Goal: Complete application form

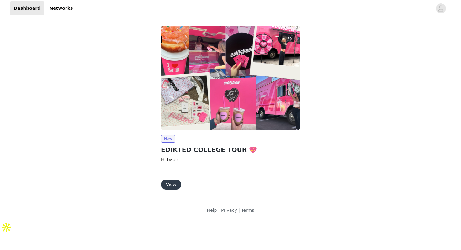
click at [172, 185] on button "View" at bounding box center [171, 185] width 20 height 10
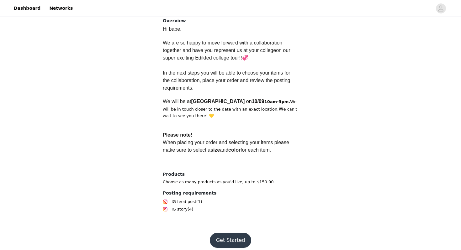
scroll to position [166, 0]
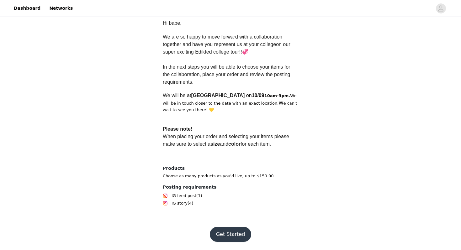
click at [225, 230] on button "Get Started" at bounding box center [231, 234] width 42 height 15
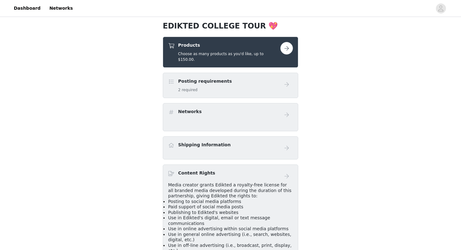
scroll to position [87, 0]
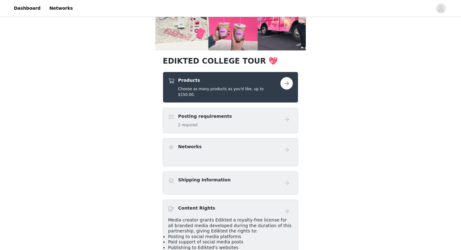
click at [286, 83] on button "button" at bounding box center [287, 83] width 13 height 13
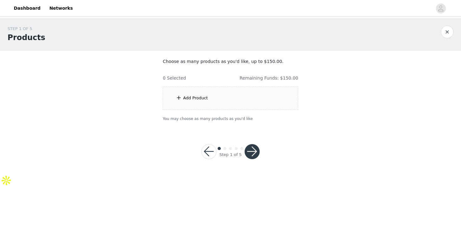
click at [193, 97] on div "Add Product" at bounding box center [195, 98] width 25 height 6
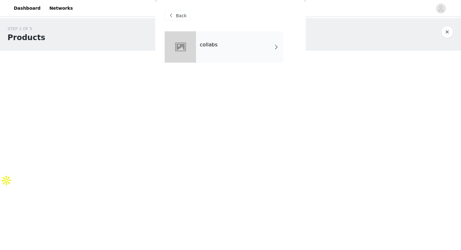
click at [233, 50] on div "collabs" at bounding box center [239, 46] width 87 height 31
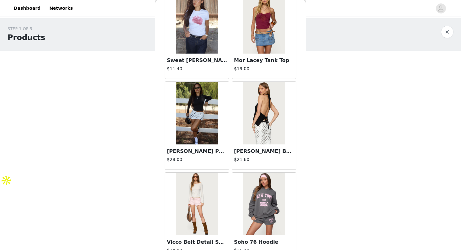
scroll to position [710, 0]
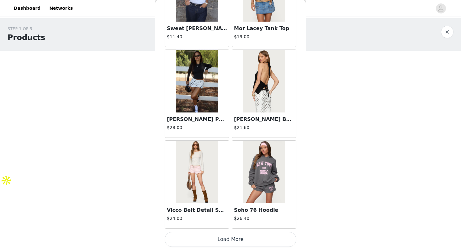
click at [204, 240] on button "Load More" at bounding box center [231, 239] width 132 height 15
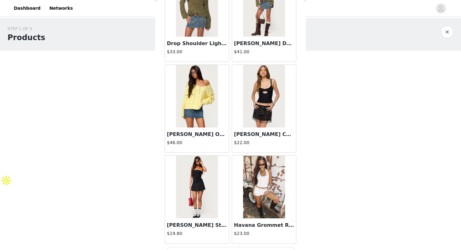
scroll to position [1620, 0]
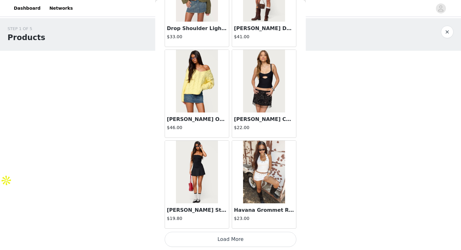
click at [216, 239] on button "Load More" at bounding box center [231, 239] width 132 height 15
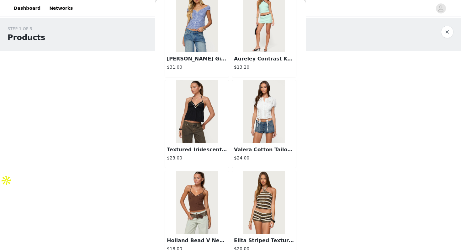
scroll to position [2531, 0]
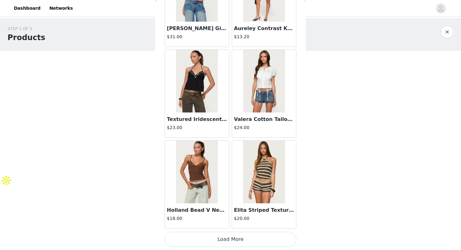
click at [212, 243] on button "Load More" at bounding box center [231, 239] width 132 height 15
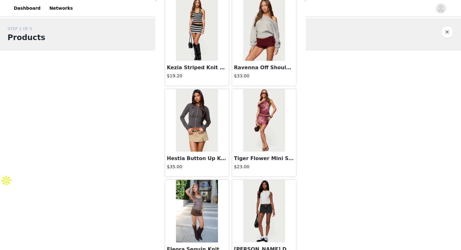
scroll to position [3441, 0]
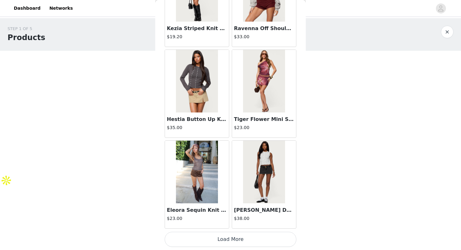
click at [220, 243] on button "Load More" at bounding box center [231, 239] width 132 height 15
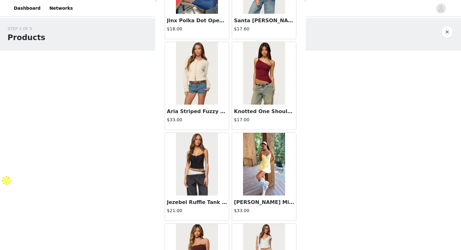
scroll to position [4178, 0]
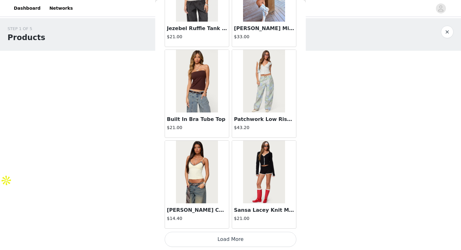
click at [222, 239] on button "Load More" at bounding box center [231, 239] width 132 height 15
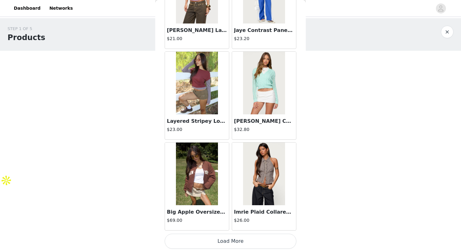
scroll to position [5261, 0]
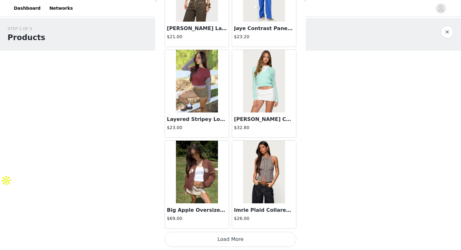
click at [223, 244] on button "Load More" at bounding box center [231, 239] width 132 height 15
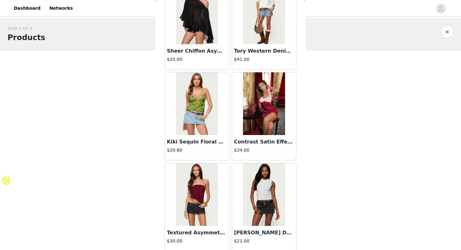
scroll to position [6172, 0]
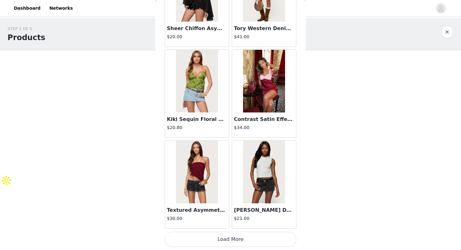
click at [223, 245] on button "Load More" at bounding box center [231, 239] width 132 height 15
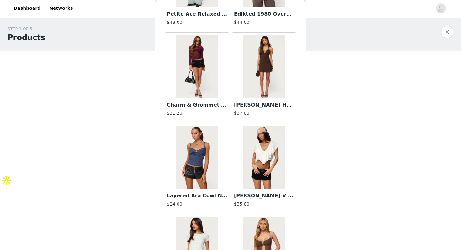
scroll to position [7082, 0]
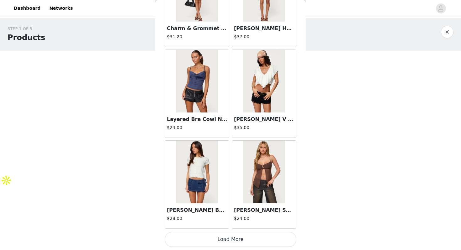
click at [224, 244] on button "Load More" at bounding box center [231, 239] width 132 height 15
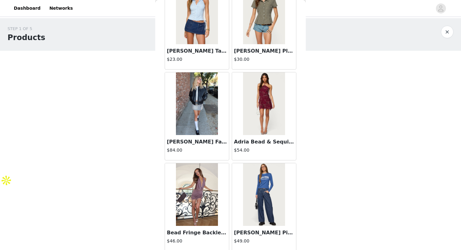
scroll to position [7520, 0]
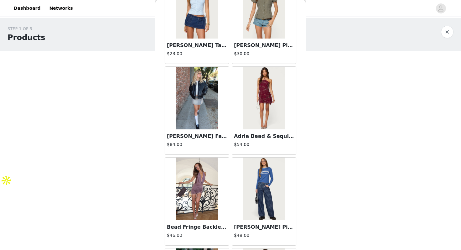
click at [196, 109] on img at bounding box center [197, 98] width 42 height 63
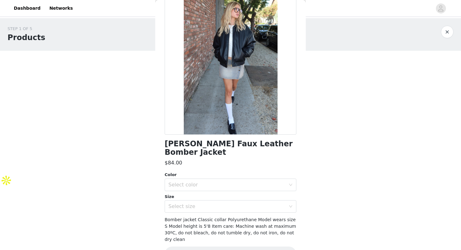
scroll to position [42, 0]
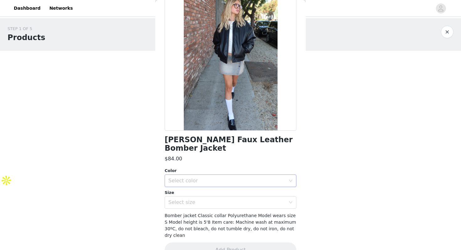
click at [178, 178] on div "Select color" at bounding box center [227, 181] width 117 height 6
click at [177, 186] on li "BLACK" at bounding box center [231, 186] width 132 height 10
click at [179, 200] on div "Select size" at bounding box center [227, 203] width 117 height 6
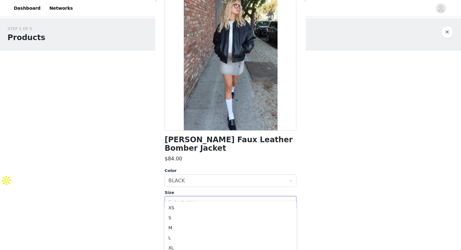
scroll to position [4, 0]
click at [145, 205] on body "Dashboard Networks STEP 1 OF 5 Products Choose as many products as you'd like, …" at bounding box center [230, 121] width 461 height 250
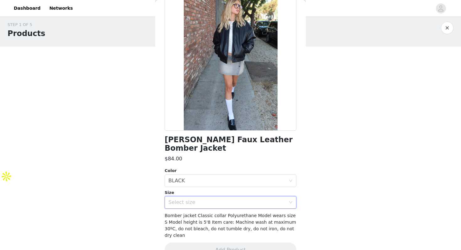
scroll to position [0, 0]
click at [172, 200] on div "Select size" at bounding box center [227, 203] width 117 height 6
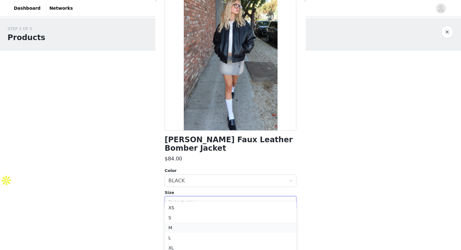
click at [175, 226] on li "M" at bounding box center [231, 228] width 132 height 10
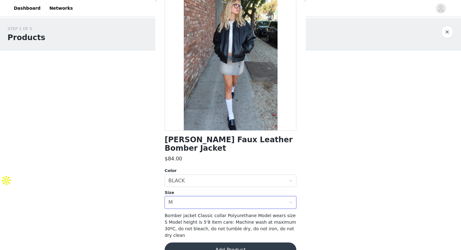
click at [191, 243] on button "Add Product" at bounding box center [231, 250] width 132 height 15
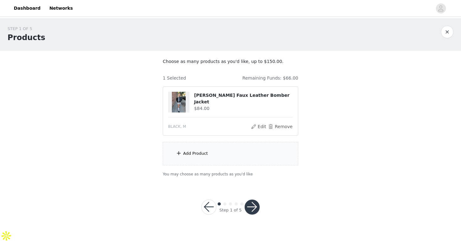
click at [229, 152] on div "Add Product" at bounding box center [231, 154] width 136 height 24
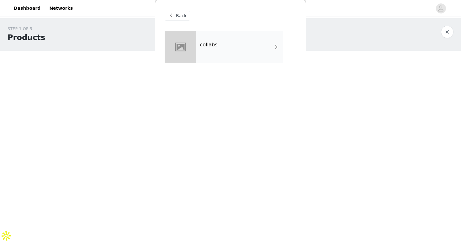
click at [272, 46] on div "collabs" at bounding box center [239, 46] width 87 height 31
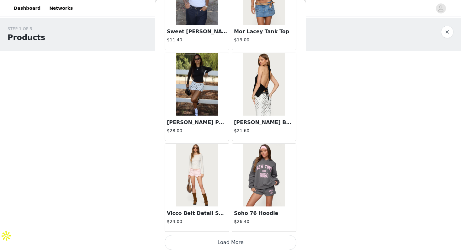
scroll to position [710, 0]
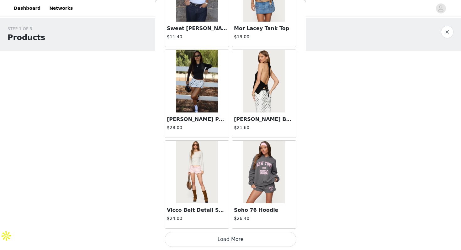
click at [200, 238] on button "Load More" at bounding box center [231, 239] width 132 height 15
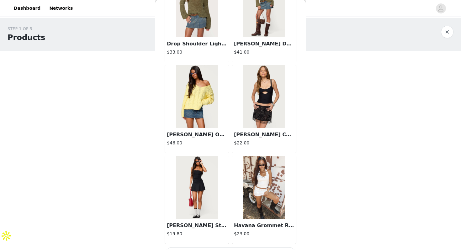
scroll to position [1607, 0]
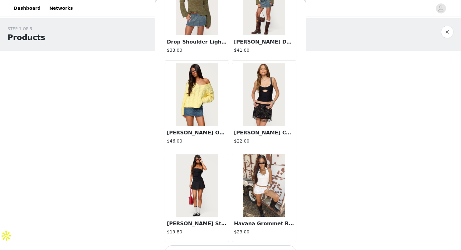
click at [206, 203] on img at bounding box center [197, 185] width 42 height 63
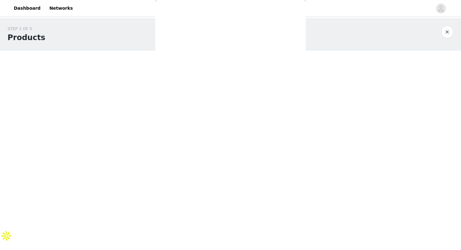
scroll to position [0, 0]
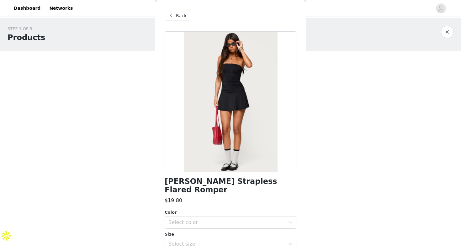
click at [178, 17] on span "Back" at bounding box center [181, 16] width 11 height 7
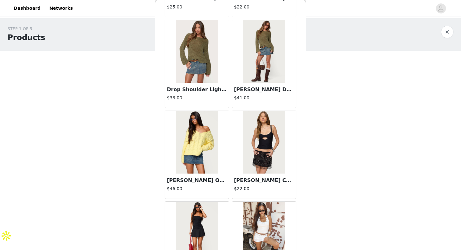
scroll to position [1620, 0]
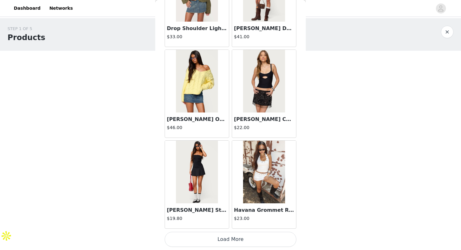
click at [217, 235] on button "Load More" at bounding box center [231, 239] width 132 height 15
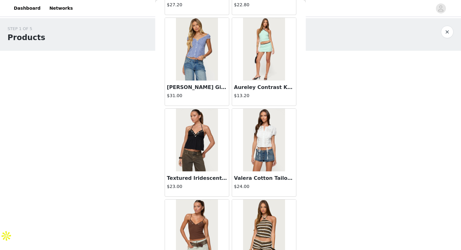
scroll to position [2531, 0]
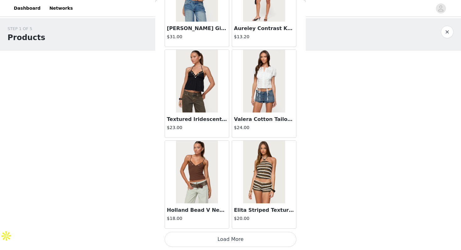
click at [217, 243] on button "Load More" at bounding box center [231, 239] width 132 height 15
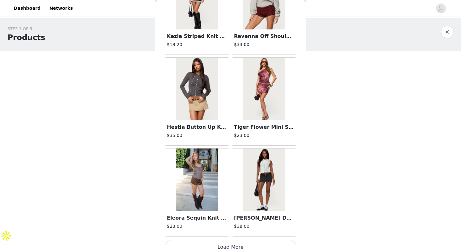
scroll to position [3441, 0]
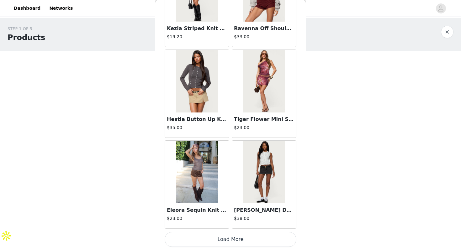
click at [224, 239] on button "Load More" at bounding box center [231, 239] width 132 height 15
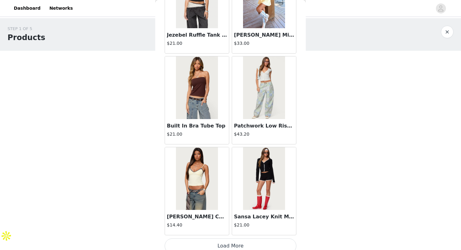
scroll to position [4351, 0]
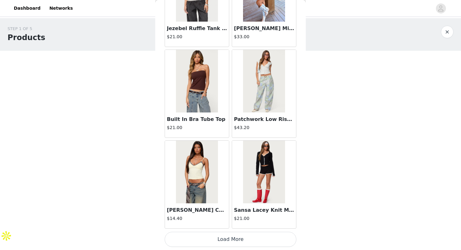
click at [227, 238] on button "Load More" at bounding box center [231, 239] width 132 height 15
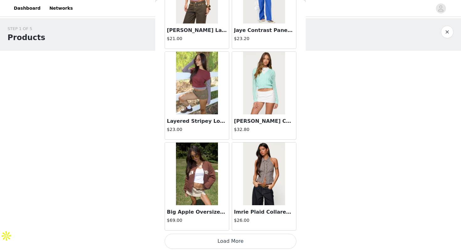
scroll to position [5261, 0]
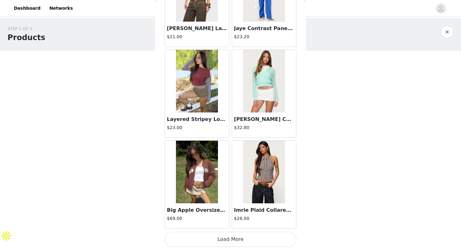
click at [206, 237] on button "Load More" at bounding box center [231, 239] width 132 height 15
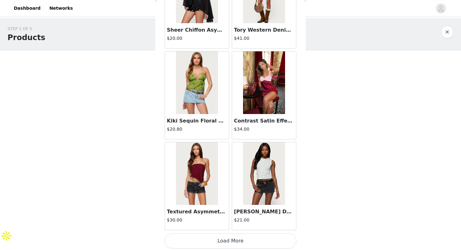
scroll to position [6171, 0]
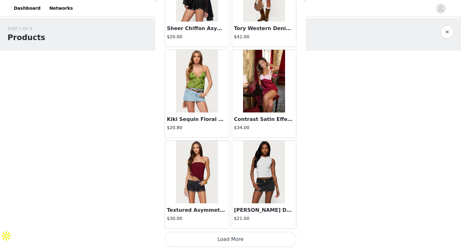
click at [227, 240] on button "Load More" at bounding box center [231, 239] width 132 height 15
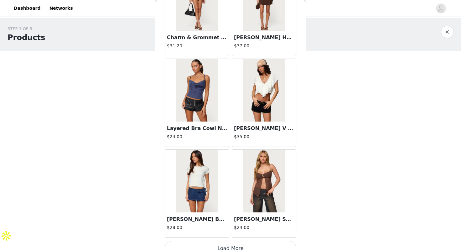
scroll to position [7082, 0]
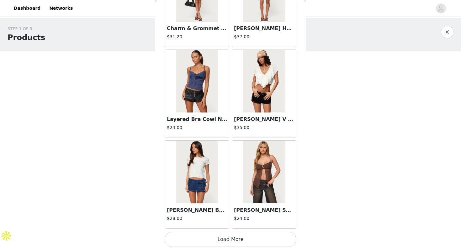
click at [232, 242] on button "Load More" at bounding box center [231, 239] width 132 height 15
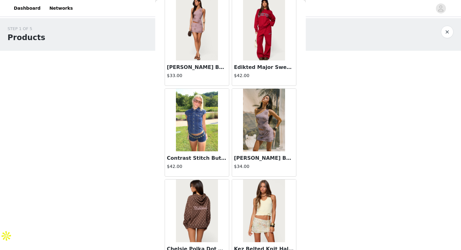
scroll to position [7992, 0]
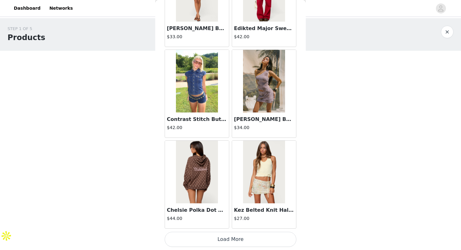
click at [227, 244] on button "Load More" at bounding box center [231, 239] width 132 height 15
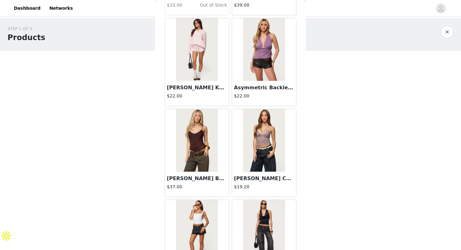
scroll to position [8902, 0]
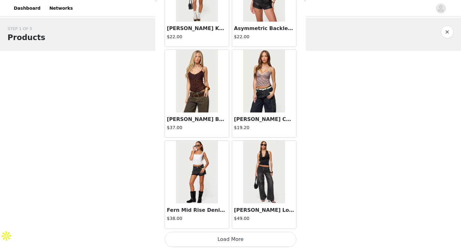
click at [229, 243] on button "Load More" at bounding box center [231, 239] width 132 height 15
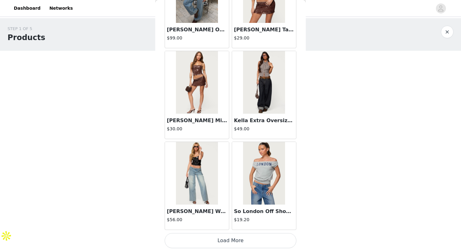
scroll to position [9813, 0]
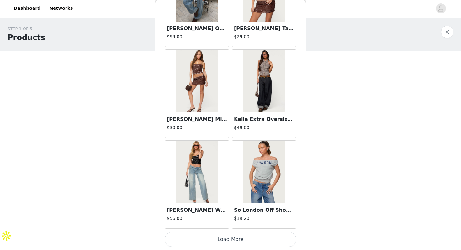
click at [233, 243] on button "Load More" at bounding box center [231, 239] width 132 height 15
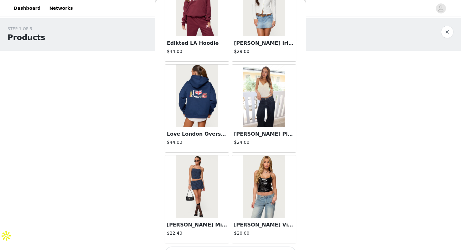
scroll to position [10723, 0]
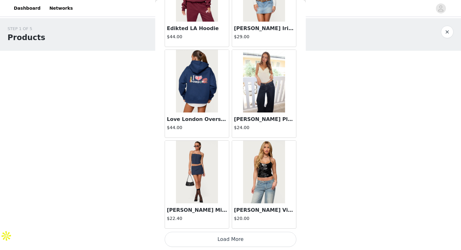
click at [234, 239] on button "Load More" at bounding box center [231, 239] width 132 height 15
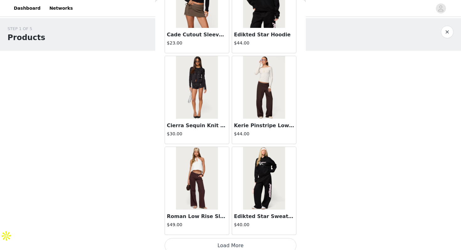
scroll to position [11633, 0]
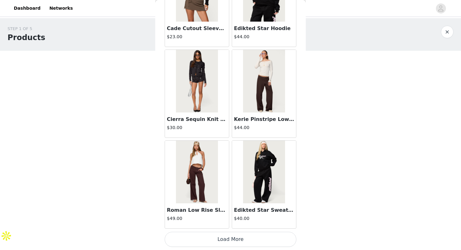
click at [232, 237] on button "Load More" at bounding box center [231, 239] width 132 height 15
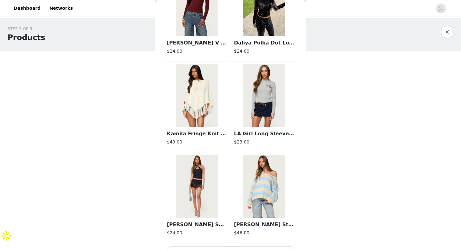
scroll to position [12543, 0]
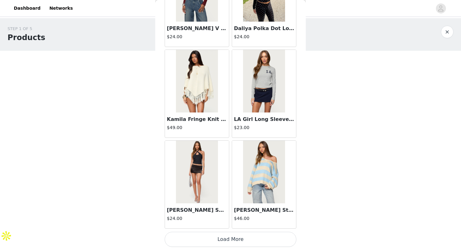
click at [230, 243] on button "Load More" at bounding box center [231, 239] width 132 height 15
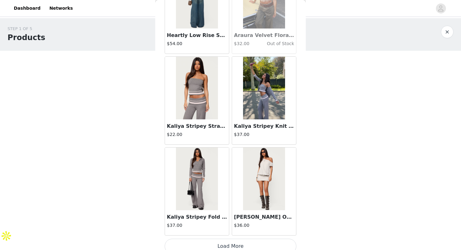
scroll to position [13454, 0]
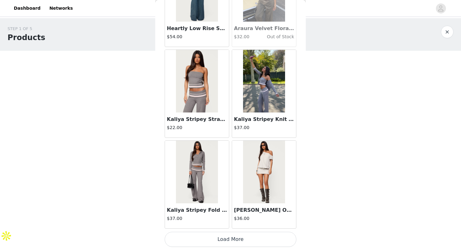
click at [227, 240] on button "Load More" at bounding box center [231, 239] width 132 height 15
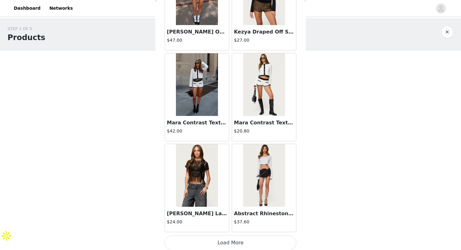
scroll to position [14364, 0]
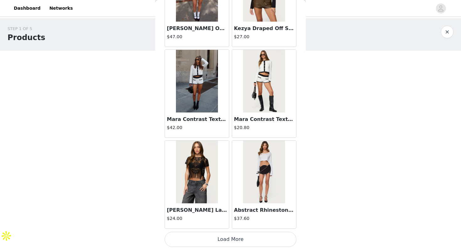
click at [228, 241] on button "Load More" at bounding box center [231, 239] width 132 height 15
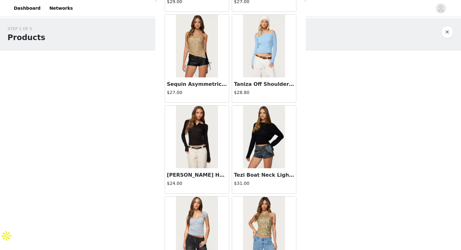
scroll to position [15274, 0]
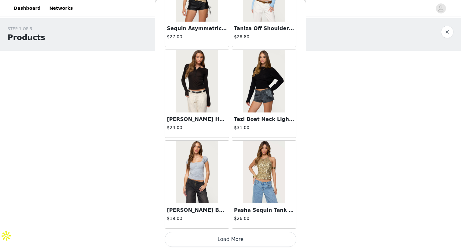
click at [229, 241] on button "Load More" at bounding box center [231, 239] width 132 height 15
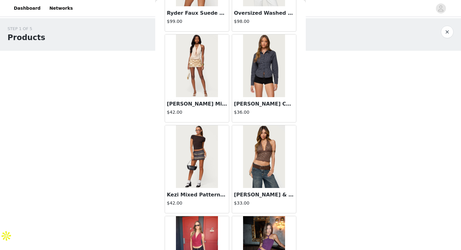
scroll to position [16021, 0]
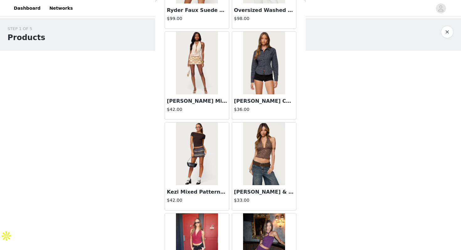
click at [272, 74] on img at bounding box center [264, 63] width 42 height 63
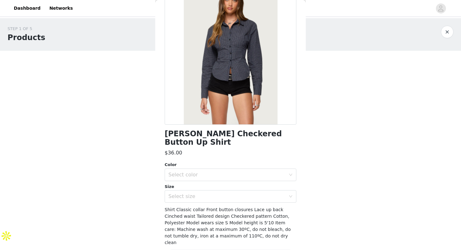
scroll to position [55, 0]
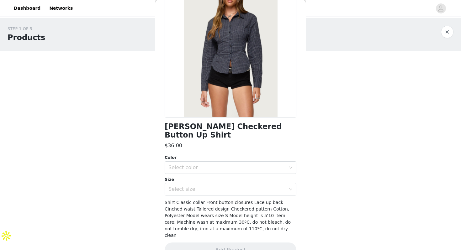
click at [220, 162] on div "Select color" at bounding box center [229, 168] width 120 height 12
click at [212, 173] on li "NAVY" at bounding box center [231, 173] width 132 height 10
click at [208, 186] on div "Select size" at bounding box center [227, 189] width 117 height 6
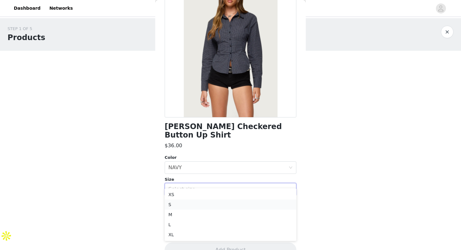
click at [198, 205] on li "S" at bounding box center [231, 205] width 132 height 10
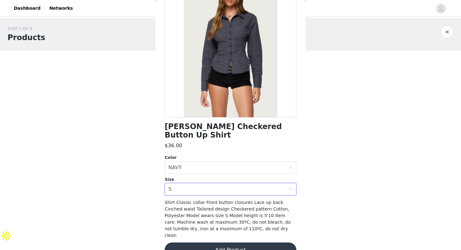
click at [194, 243] on button "Add Product" at bounding box center [231, 250] width 132 height 15
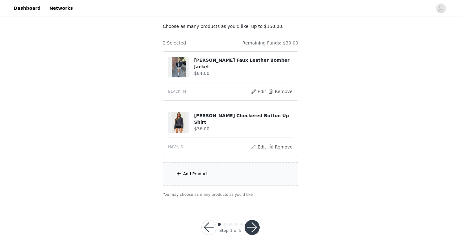
scroll to position [33, 0]
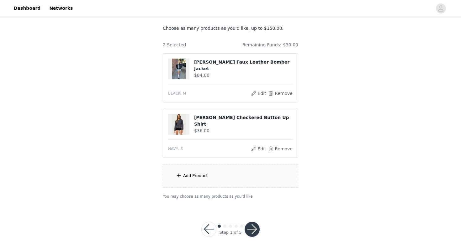
click at [213, 179] on div "Add Product" at bounding box center [231, 176] width 136 height 24
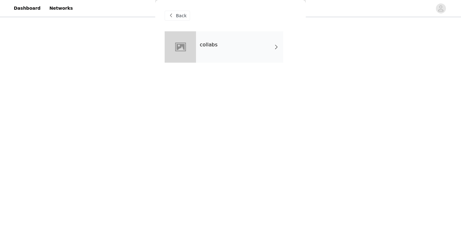
click at [255, 51] on div "collabs" at bounding box center [239, 46] width 87 height 31
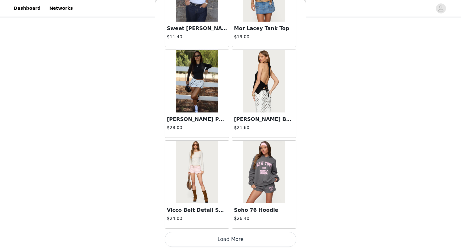
scroll to position [35, 0]
click at [229, 239] on button "Load More" at bounding box center [231, 239] width 132 height 15
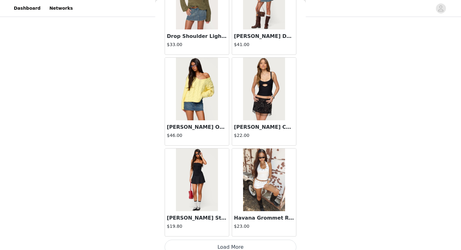
scroll to position [1620, 0]
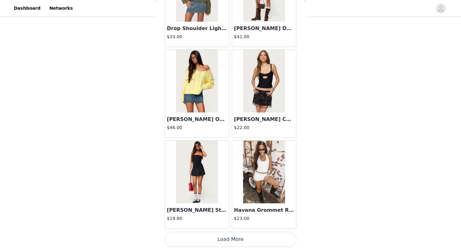
click at [226, 246] on button "Load More" at bounding box center [231, 239] width 132 height 15
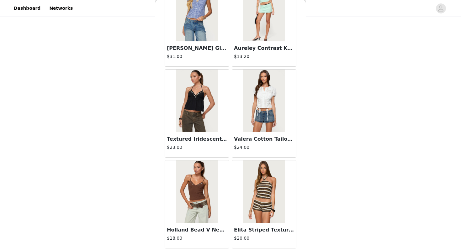
scroll to position [2531, 0]
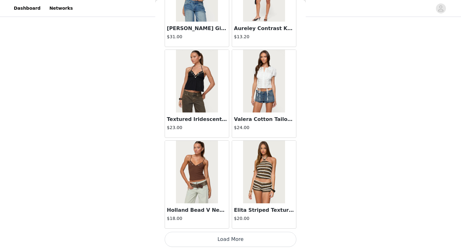
click at [225, 240] on button "Load More" at bounding box center [231, 239] width 132 height 15
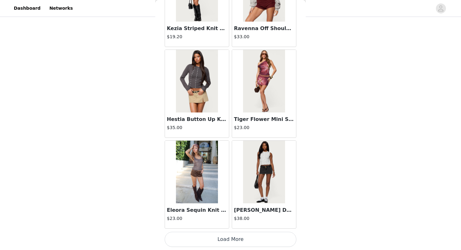
click at [226, 243] on button "Load More" at bounding box center [231, 239] width 132 height 15
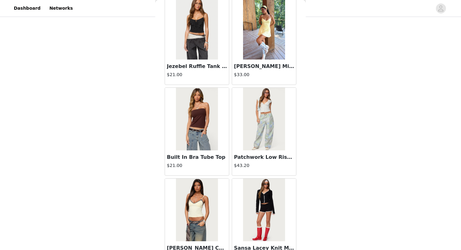
scroll to position [4351, 0]
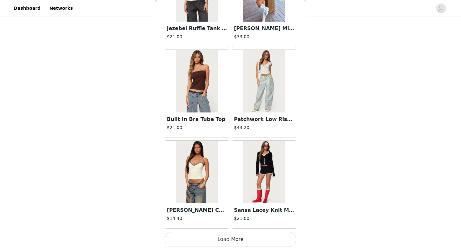
click at [225, 238] on button "Load More" at bounding box center [231, 239] width 132 height 15
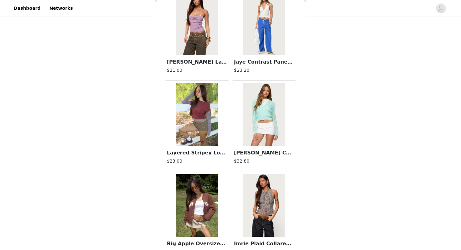
scroll to position [5261, 0]
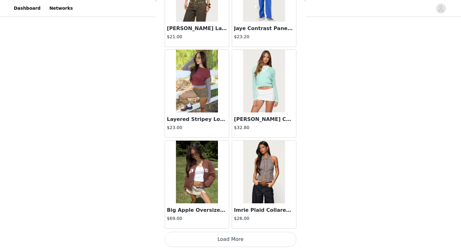
click at [227, 244] on button "Load More" at bounding box center [231, 239] width 132 height 15
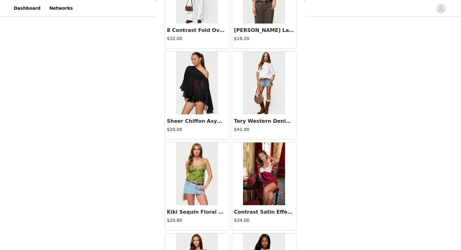
scroll to position [6172, 0]
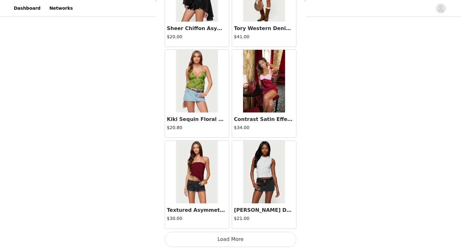
click at [227, 244] on button "Load More" at bounding box center [231, 239] width 132 height 15
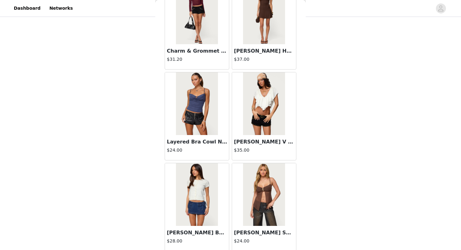
scroll to position [7082, 0]
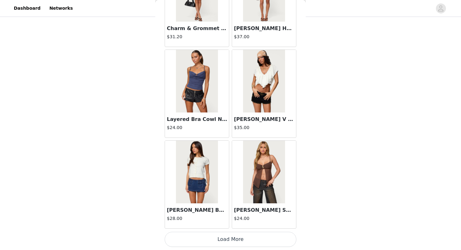
click at [228, 243] on button "Load More" at bounding box center [231, 239] width 132 height 15
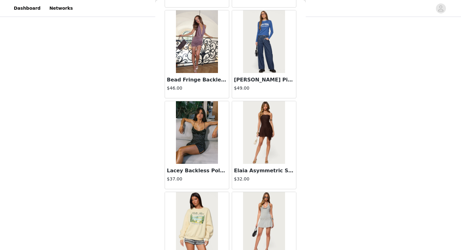
scroll to position [7672, 0]
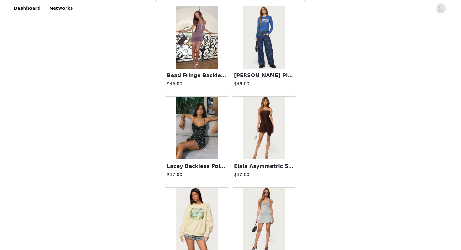
click at [205, 144] on img at bounding box center [197, 128] width 42 height 63
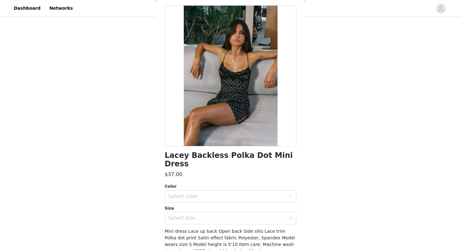
scroll to position [55, 0]
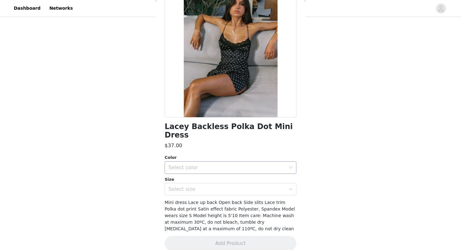
click at [212, 165] on div "Select color" at bounding box center [227, 168] width 117 height 6
click at [210, 172] on li "BLACK AND WHITE" at bounding box center [231, 173] width 132 height 10
click at [208, 186] on div "Select size" at bounding box center [227, 189] width 117 height 6
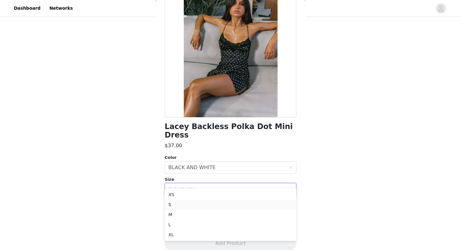
click at [205, 203] on li "S" at bounding box center [231, 205] width 132 height 10
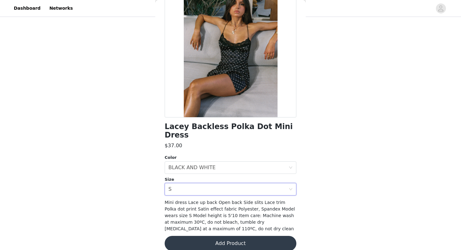
click at [204, 236] on button "Add Product" at bounding box center [231, 243] width 132 height 15
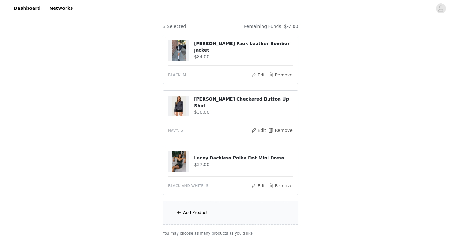
scroll to position [55, 0]
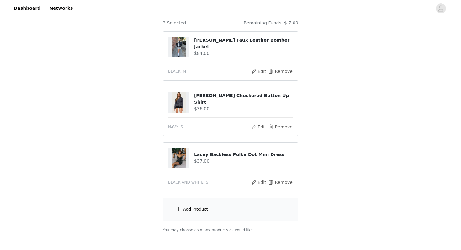
click at [208, 207] on div "Add Product" at bounding box center [231, 210] width 136 height 24
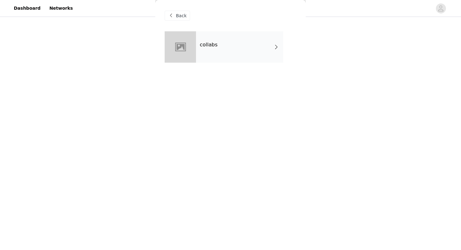
click at [216, 51] on div "collabs" at bounding box center [239, 46] width 87 height 31
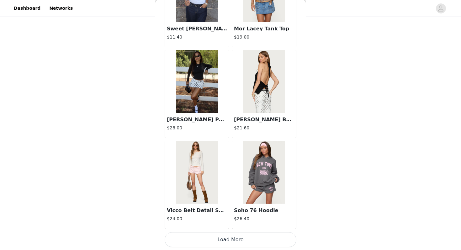
scroll to position [710, 0]
click at [189, 243] on button "Load More" at bounding box center [231, 239] width 132 height 15
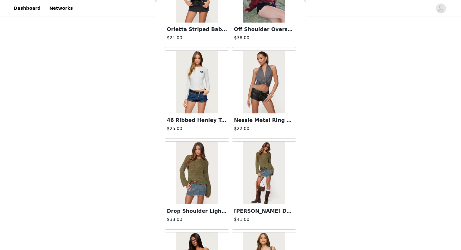
scroll to position [1620, 0]
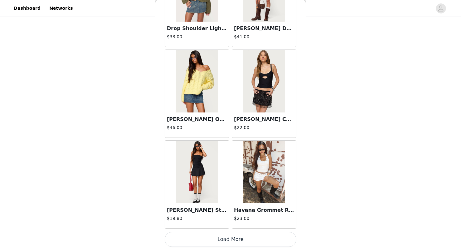
click at [189, 236] on button "Load More" at bounding box center [231, 239] width 132 height 15
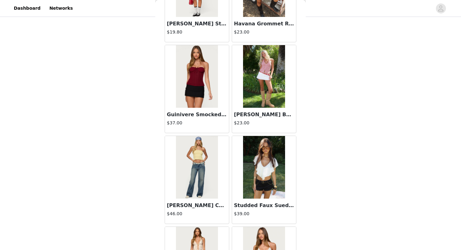
scroll to position [1809, 0]
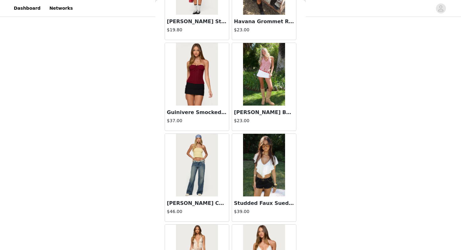
click at [200, 97] on img at bounding box center [197, 74] width 42 height 63
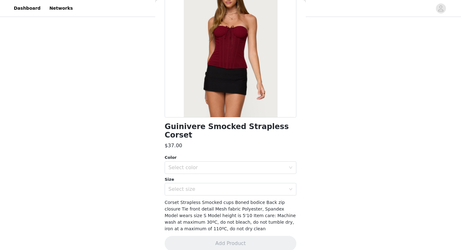
scroll to position [0, 0]
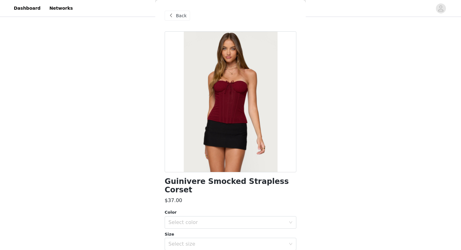
click at [174, 16] on span at bounding box center [171, 16] width 8 height 8
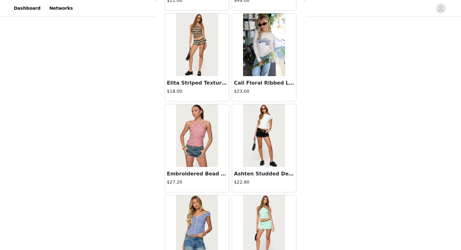
scroll to position [2531, 0]
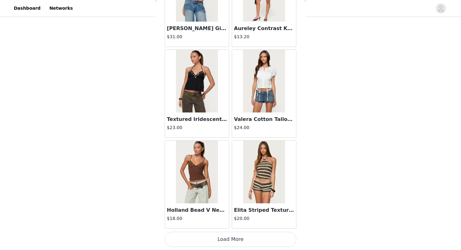
click at [195, 242] on button "Load More" at bounding box center [231, 239] width 132 height 15
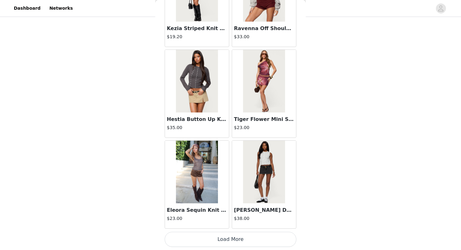
scroll to position [91, 0]
click at [197, 243] on button "Load More" at bounding box center [231, 239] width 132 height 15
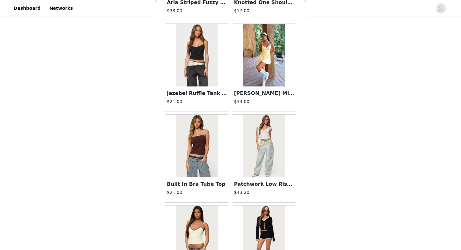
scroll to position [4351, 0]
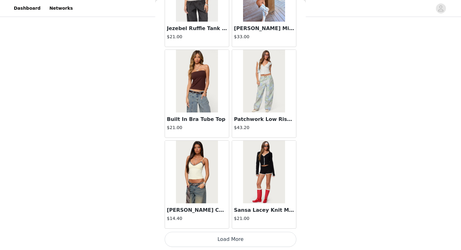
click at [201, 239] on button "Load More" at bounding box center [231, 239] width 132 height 15
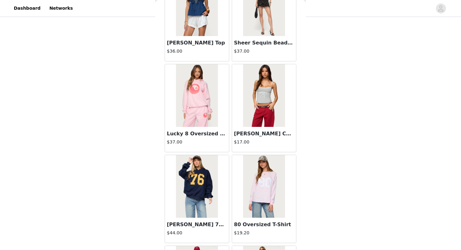
scroll to position [5261, 0]
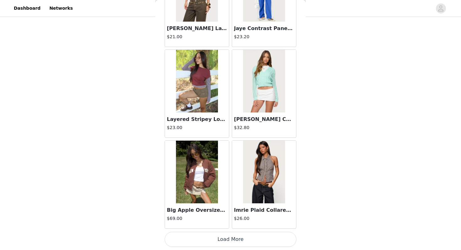
click at [206, 246] on button "Load More" at bounding box center [231, 239] width 132 height 15
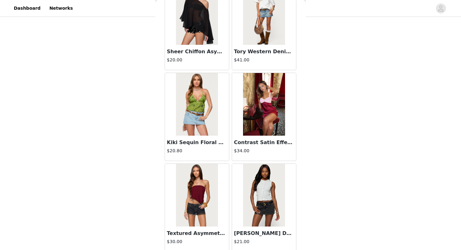
scroll to position [6172, 0]
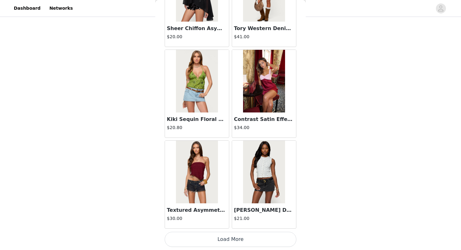
click at [210, 244] on button "Load More" at bounding box center [231, 239] width 132 height 15
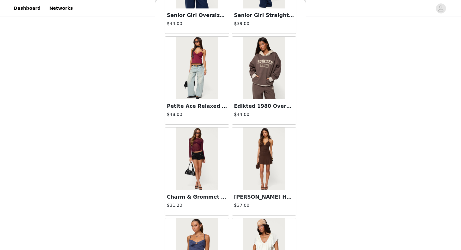
scroll to position [7082, 0]
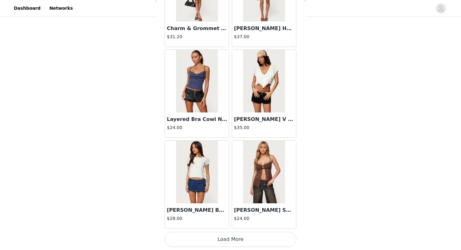
click at [208, 242] on button "Load More" at bounding box center [231, 239] width 132 height 15
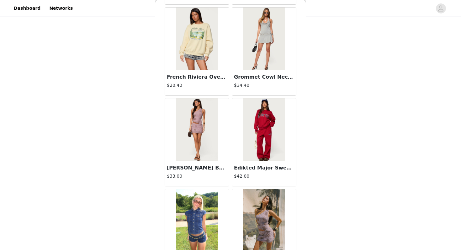
scroll to position [7992, 0]
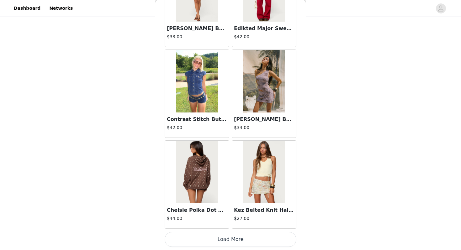
click at [211, 242] on button "Load More" at bounding box center [231, 239] width 132 height 15
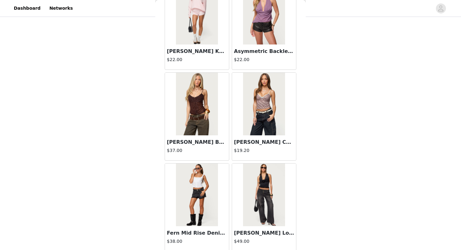
scroll to position [8902, 0]
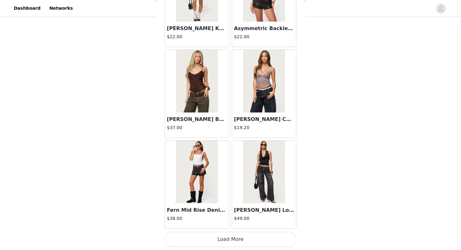
click at [212, 240] on button "Load More" at bounding box center [231, 239] width 132 height 15
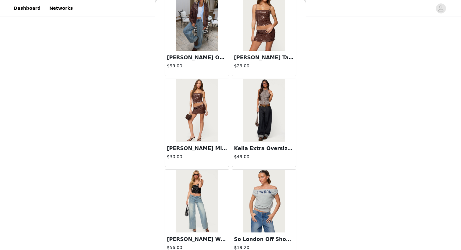
scroll to position [9813, 0]
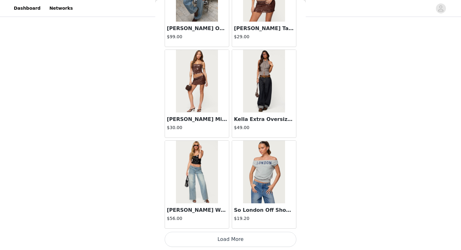
click at [212, 237] on button "Load More" at bounding box center [231, 239] width 132 height 15
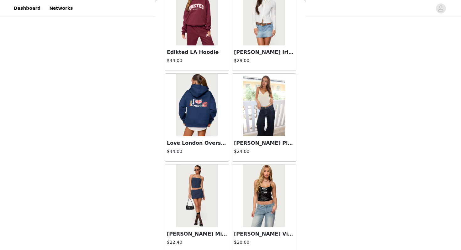
scroll to position [10723, 0]
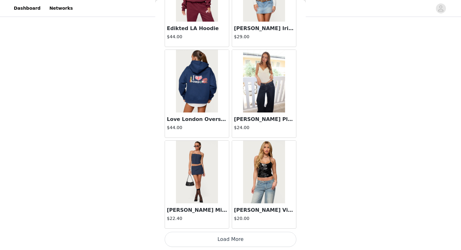
click at [215, 238] on button "Load More" at bounding box center [231, 239] width 132 height 15
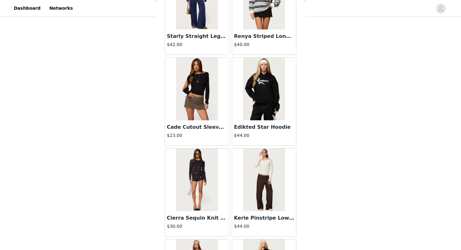
scroll to position [11633, 0]
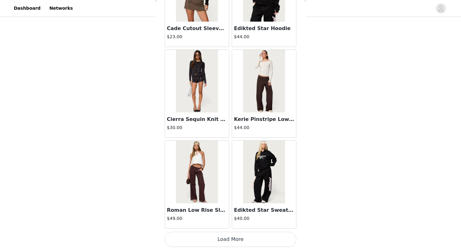
click at [213, 246] on button "Load More" at bounding box center [231, 239] width 132 height 15
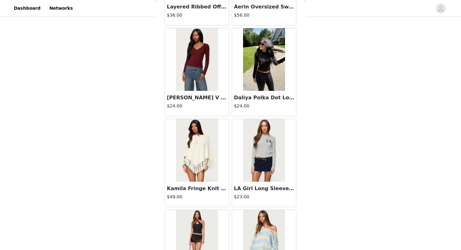
scroll to position [12543, 0]
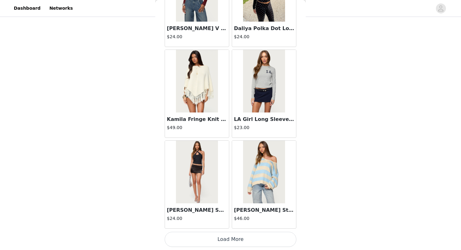
click at [214, 242] on button "Load More" at bounding box center [231, 239] width 132 height 15
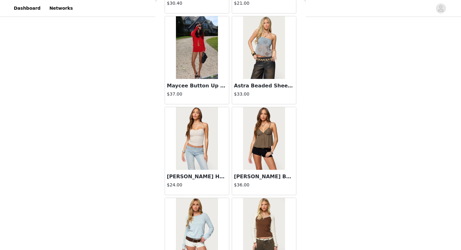
scroll to position [13454, 0]
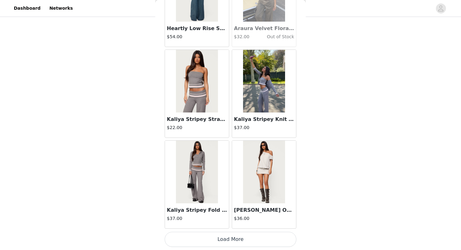
click at [216, 242] on button "Load More" at bounding box center [231, 239] width 132 height 15
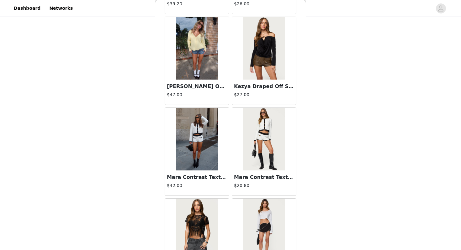
scroll to position [14364, 0]
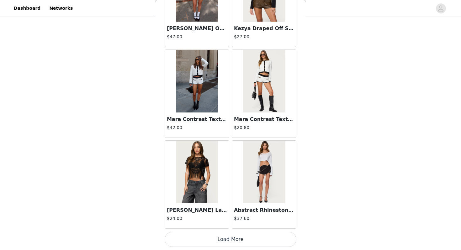
click at [223, 241] on button "Load More" at bounding box center [231, 239] width 132 height 15
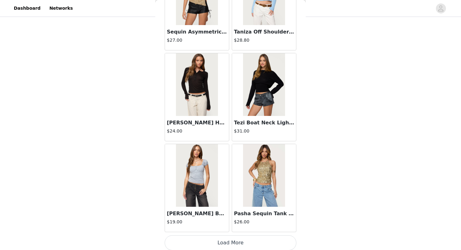
scroll to position [15274, 0]
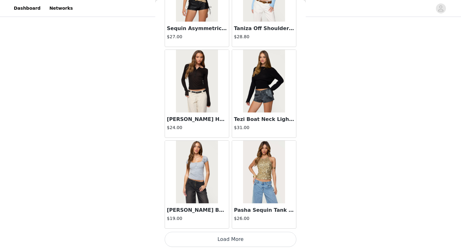
click at [222, 245] on button "Load More" at bounding box center [231, 239] width 132 height 15
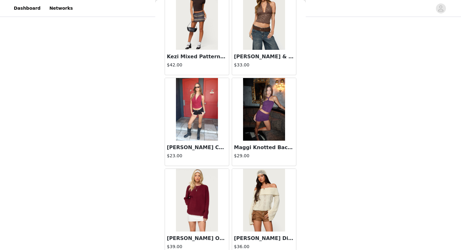
scroll to position [16184, 0]
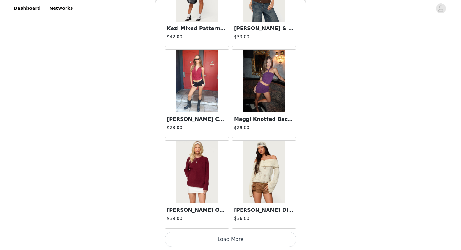
click at [229, 238] on button "Load More" at bounding box center [231, 239] width 132 height 15
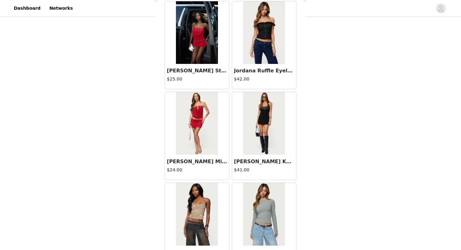
scroll to position [17095, 0]
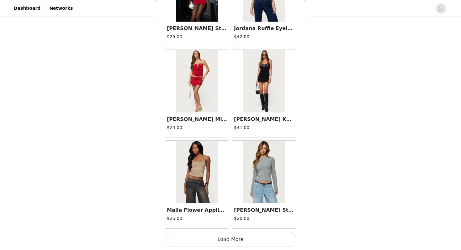
click at [226, 247] on button "Load More" at bounding box center [231, 239] width 132 height 15
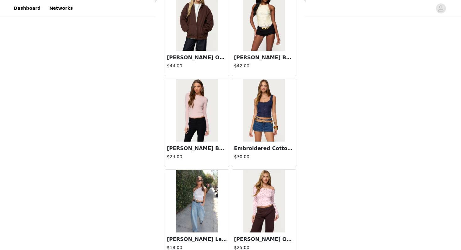
scroll to position [18005, 0]
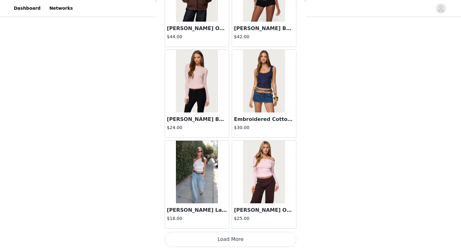
click at [232, 237] on button "Load More" at bounding box center [231, 239] width 132 height 15
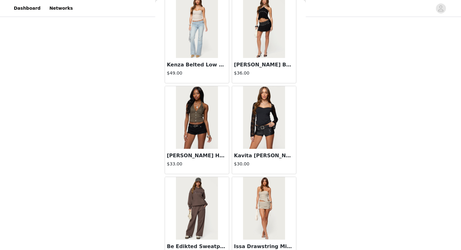
scroll to position [18915, 0]
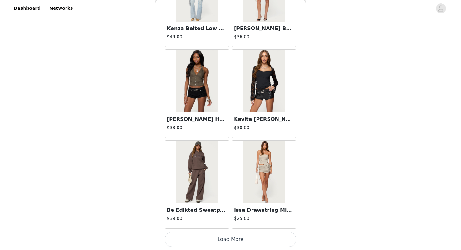
click at [233, 242] on button "Load More" at bounding box center [231, 239] width 132 height 15
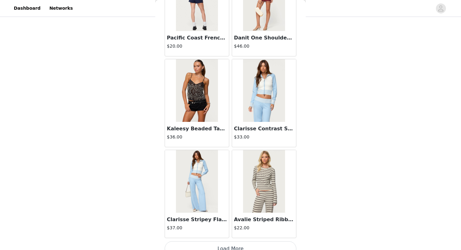
scroll to position [19826, 0]
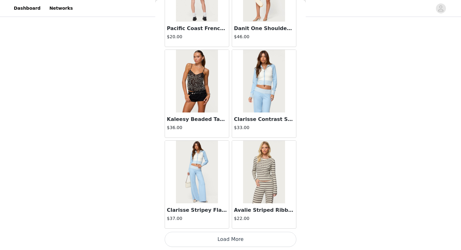
click at [234, 241] on button "Load More" at bounding box center [231, 239] width 132 height 15
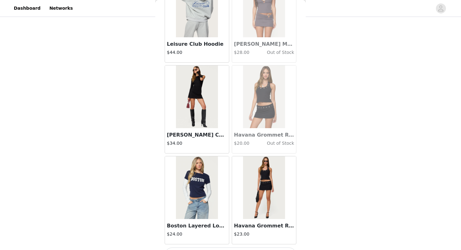
scroll to position [20736, 0]
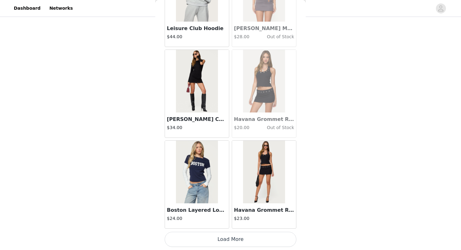
click at [235, 242] on button "Load More" at bounding box center [231, 239] width 132 height 15
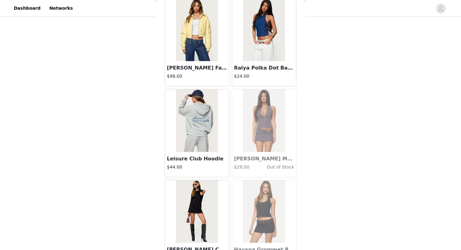
scroll to position [20605, 0]
click at [273, 144] on img at bounding box center [264, 121] width 42 height 63
click at [267, 135] on img at bounding box center [264, 121] width 42 height 63
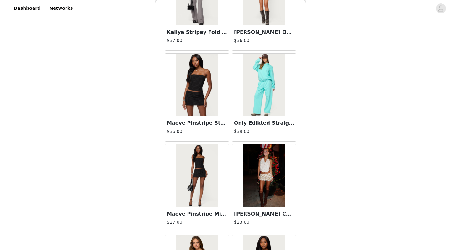
scroll to position [13633, 0]
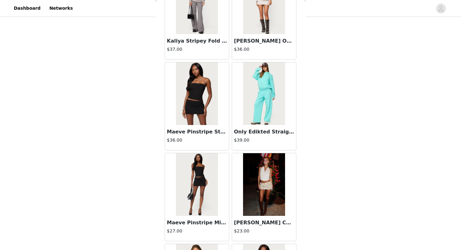
click at [205, 172] on img at bounding box center [197, 184] width 42 height 63
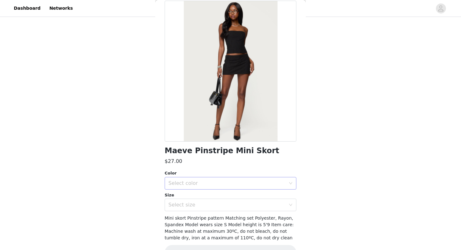
scroll to position [33, 0]
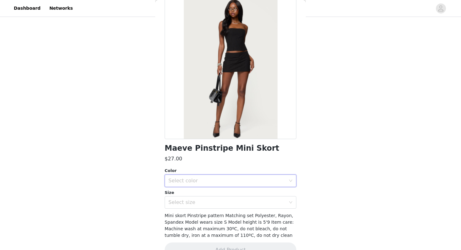
click at [207, 177] on div "Select color" at bounding box center [229, 181] width 120 height 12
click at [207, 192] on li "BLACK" at bounding box center [231, 195] width 132 height 10
click at [204, 203] on div "Select size" at bounding box center [227, 203] width 117 height 6
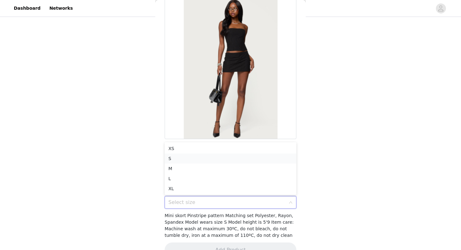
click at [216, 158] on li "S" at bounding box center [231, 159] width 132 height 10
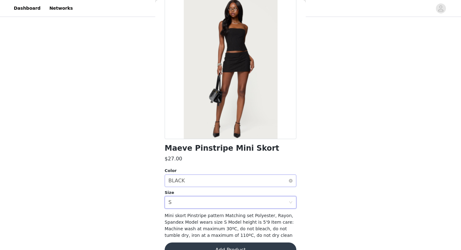
scroll to position [48, 0]
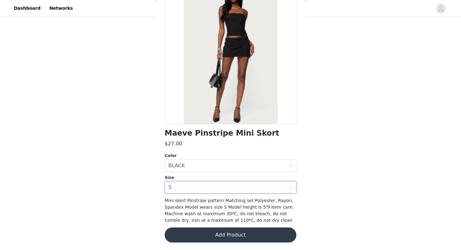
click at [207, 236] on button "Add Product" at bounding box center [231, 235] width 132 height 15
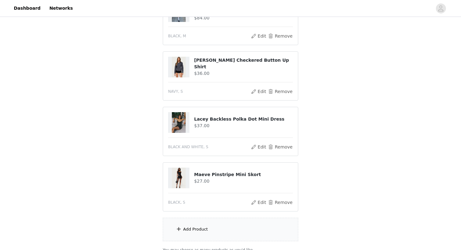
click at [208, 230] on div "Add Product" at bounding box center [231, 230] width 136 height 24
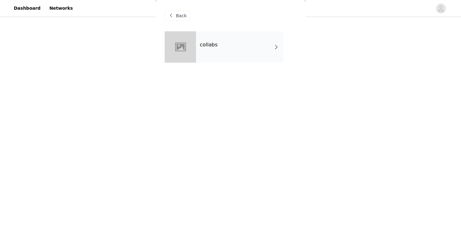
click at [232, 51] on div "collabs" at bounding box center [239, 46] width 87 height 31
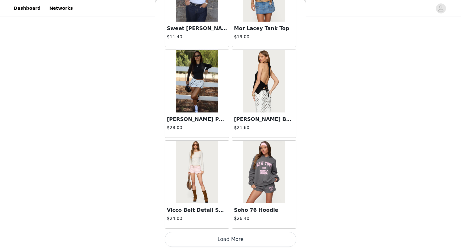
click at [211, 237] on button "Load More" at bounding box center [231, 239] width 132 height 15
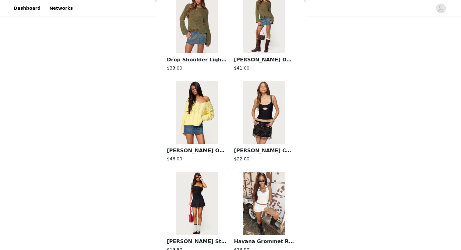
scroll to position [1620, 0]
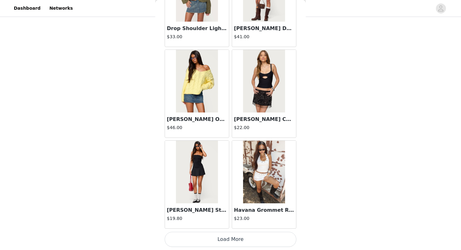
click at [213, 244] on button "Load More" at bounding box center [231, 239] width 132 height 15
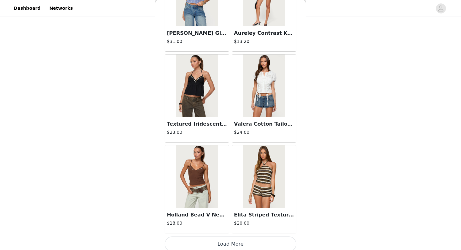
scroll to position [2531, 0]
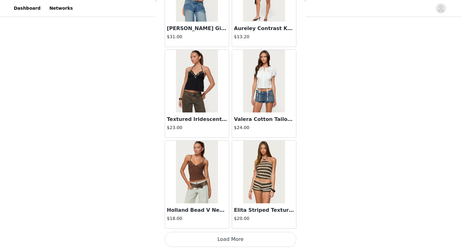
click at [215, 240] on button "Load More" at bounding box center [231, 239] width 132 height 15
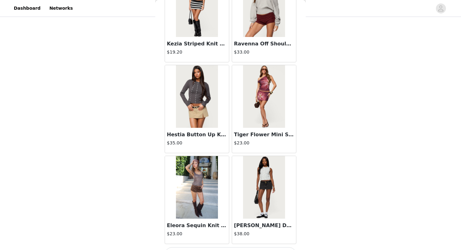
scroll to position [3441, 0]
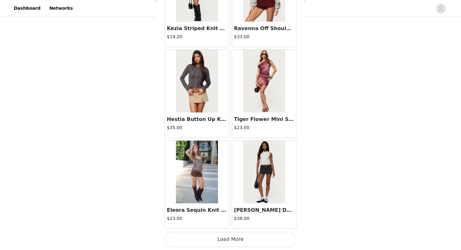
click at [221, 239] on button "Load More" at bounding box center [231, 239] width 132 height 15
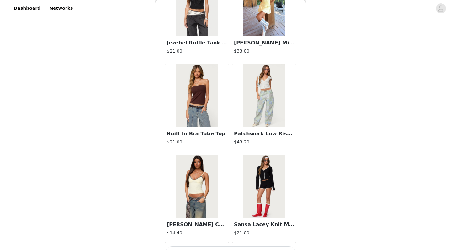
scroll to position [4351, 0]
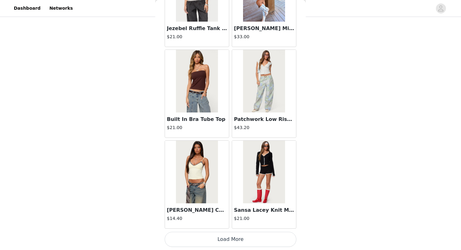
click at [224, 243] on button "Load More" at bounding box center [231, 239] width 132 height 15
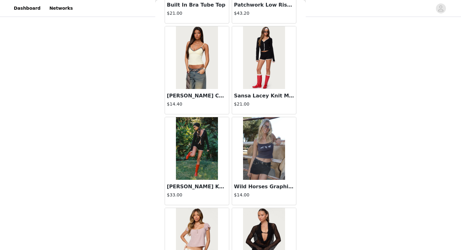
scroll to position [4461, 0]
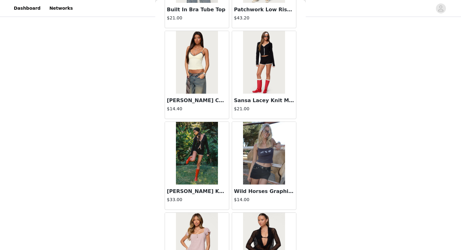
click at [201, 76] on img at bounding box center [197, 62] width 42 height 63
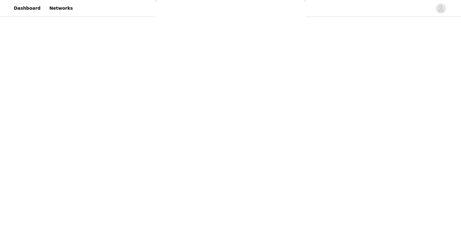
scroll to position [55, 0]
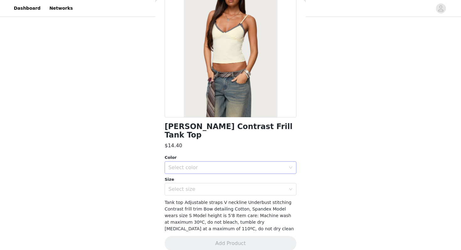
click at [203, 165] on div "Select color" at bounding box center [227, 168] width 117 height 6
click at [203, 174] on li "YELLOW" at bounding box center [231, 173] width 132 height 10
click at [203, 186] on div "Select size" at bounding box center [227, 189] width 117 height 6
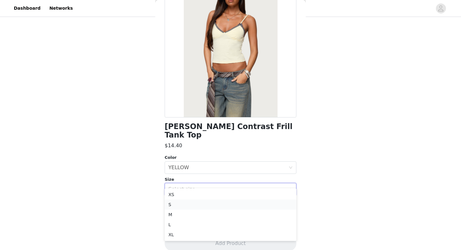
click at [201, 204] on li "S" at bounding box center [231, 205] width 132 height 10
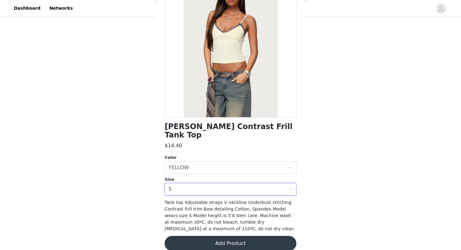
click at [209, 236] on button "Add Product" at bounding box center [231, 243] width 132 height 15
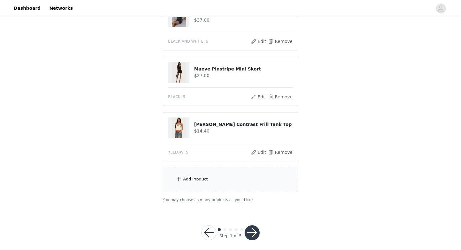
scroll to position [202, 0]
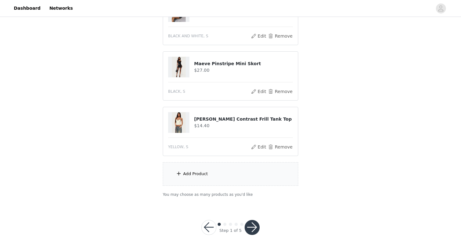
click at [217, 178] on div "Add Product" at bounding box center [231, 175] width 136 height 24
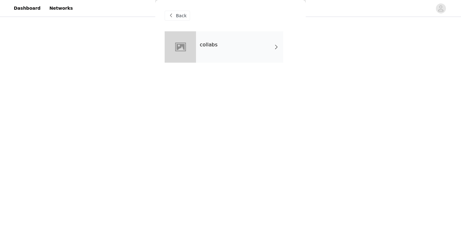
click at [259, 33] on div "collabs" at bounding box center [239, 46] width 87 height 31
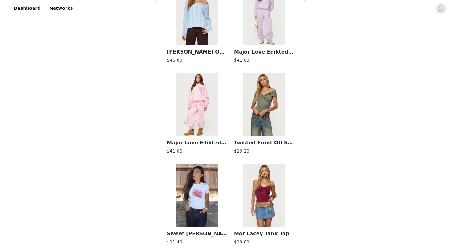
scroll to position [710, 0]
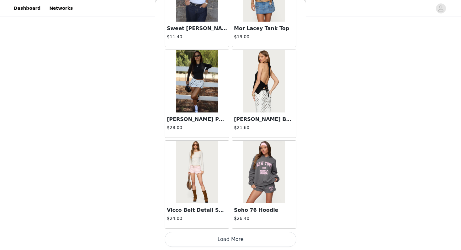
click at [209, 240] on button "Load More" at bounding box center [231, 239] width 132 height 15
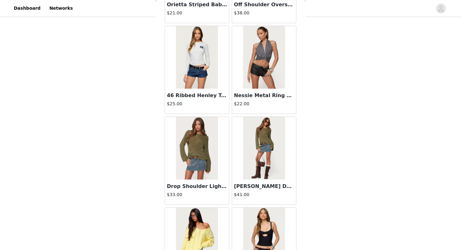
scroll to position [1620, 0]
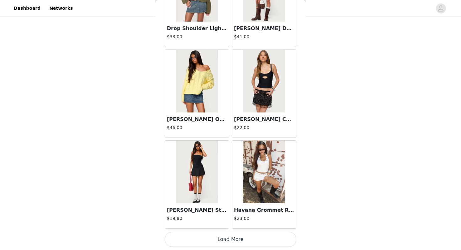
click at [212, 243] on button "Load More" at bounding box center [231, 239] width 132 height 15
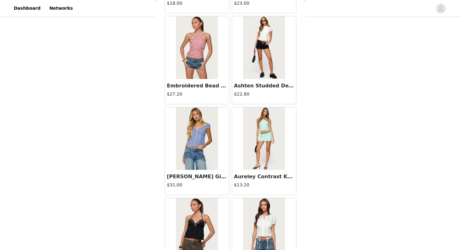
scroll to position [2531, 0]
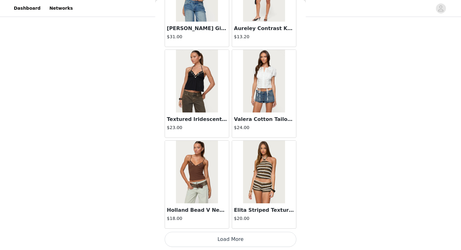
click at [225, 240] on button "Load More" at bounding box center [231, 239] width 132 height 15
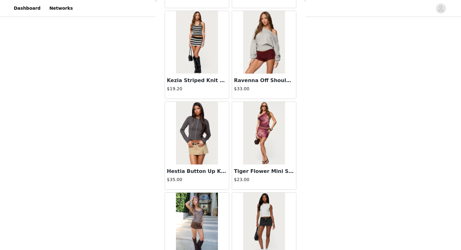
scroll to position [3441, 0]
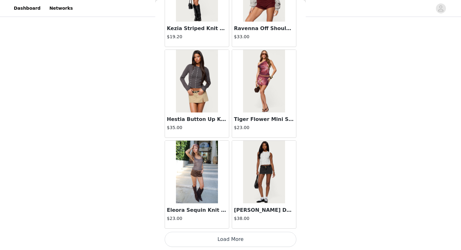
click at [223, 246] on button "Load More" at bounding box center [231, 239] width 132 height 15
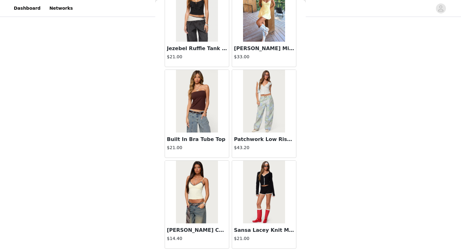
scroll to position [4351, 0]
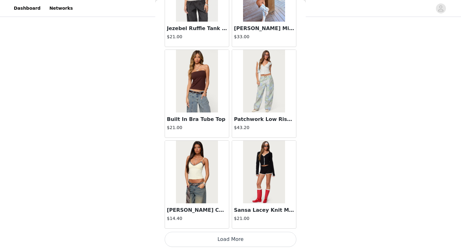
click at [228, 239] on button "Load More" at bounding box center [231, 239] width 132 height 15
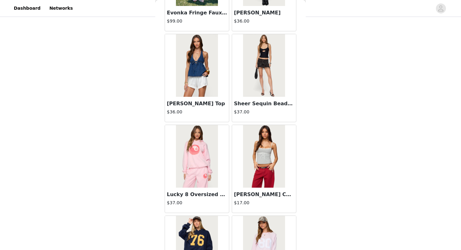
scroll to position [4828, 0]
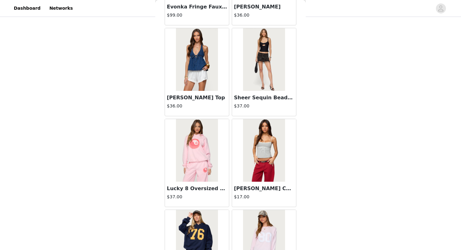
click at [358, 36] on div "STEP 1 OF 5 Products Choose as many products as you'd like, up to $150.00. 5 Se…" at bounding box center [230, 10] width 461 height 389
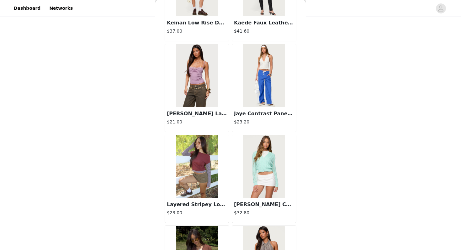
scroll to position [5261, 0]
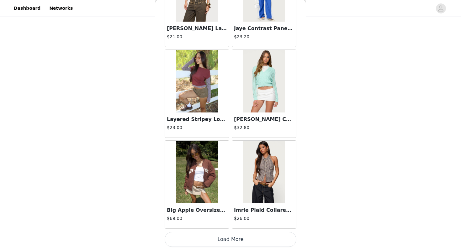
click at [251, 236] on button "Load More" at bounding box center [231, 239] width 132 height 15
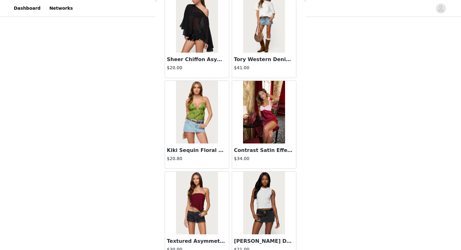
scroll to position [6172, 0]
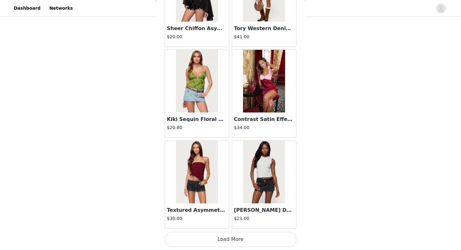
click at [243, 239] on button "Load More" at bounding box center [231, 239] width 132 height 15
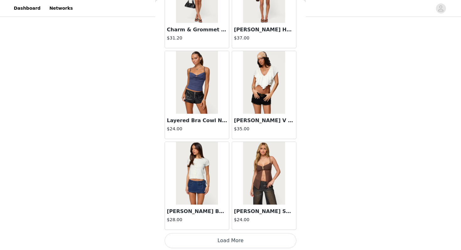
scroll to position [7082, 0]
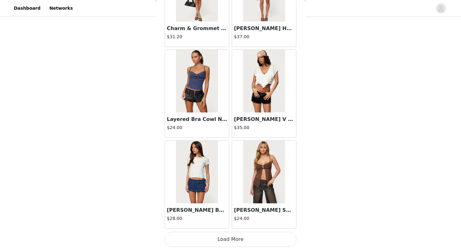
click at [241, 239] on button "Load More" at bounding box center [231, 239] width 132 height 15
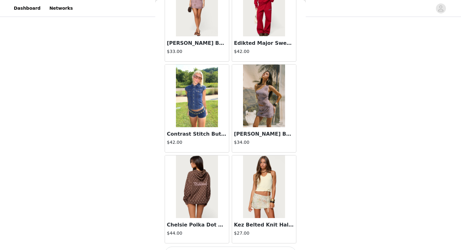
scroll to position [7992, 0]
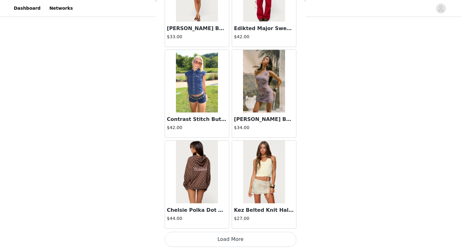
click at [243, 244] on button "Load More" at bounding box center [231, 239] width 132 height 15
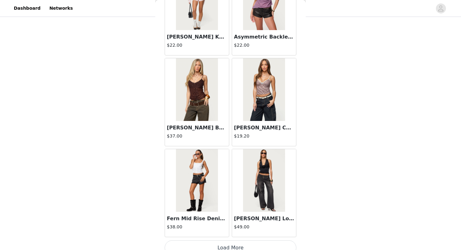
scroll to position [8902, 0]
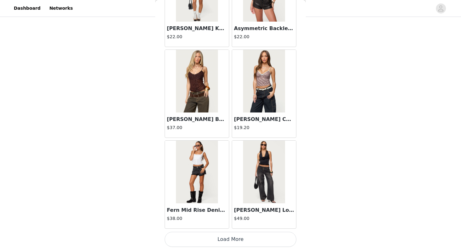
click at [242, 241] on button "Load More" at bounding box center [231, 239] width 132 height 15
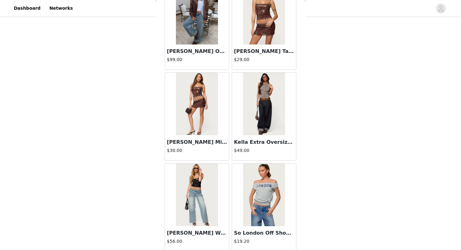
scroll to position [9813, 0]
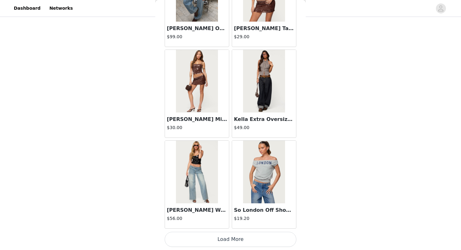
click at [238, 237] on button "Load More" at bounding box center [231, 239] width 132 height 15
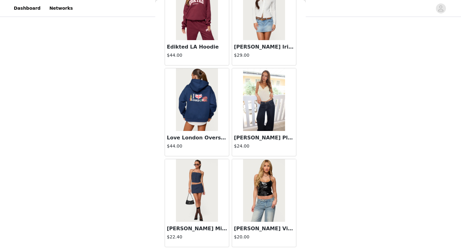
scroll to position [10723, 0]
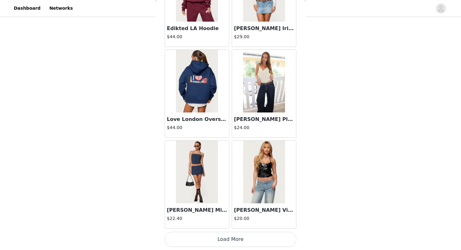
click at [236, 240] on button "Load More" at bounding box center [231, 239] width 132 height 15
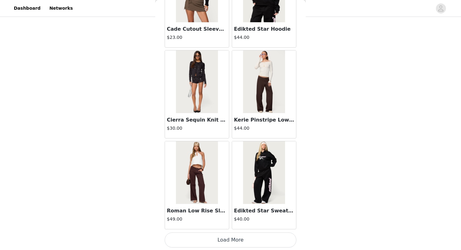
scroll to position [11633, 0]
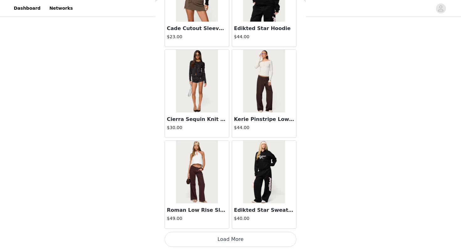
click at [238, 240] on button "Load More" at bounding box center [231, 239] width 132 height 15
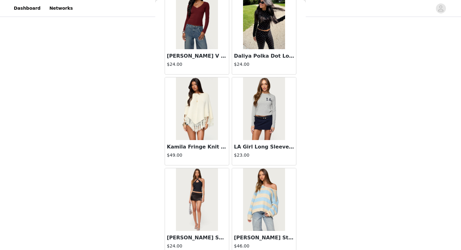
scroll to position [12543, 0]
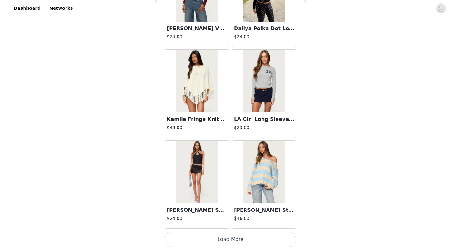
click at [238, 243] on button "Load More" at bounding box center [231, 239] width 132 height 15
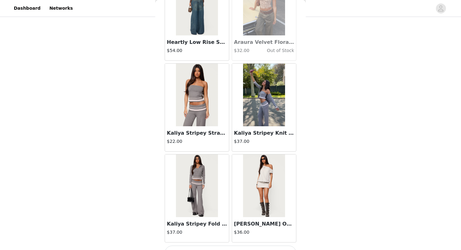
scroll to position [13454, 0]
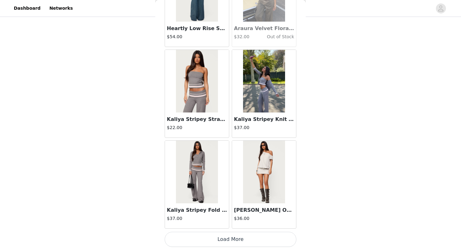
click at [237, 238] on button "Load More" at bounding box center [231, 239] width 132 height 15
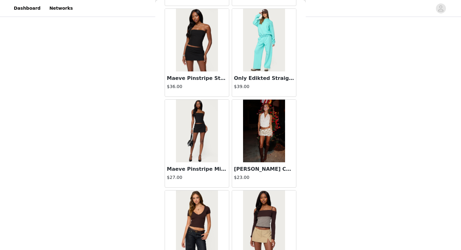
scroll to position [13668, 0]
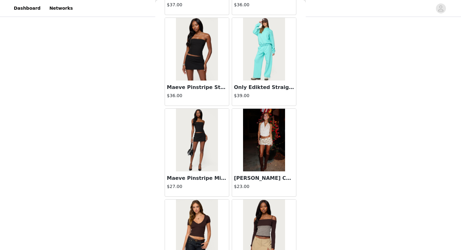
click at [200, 64] on img at bounding box center [197, 49] width 42 height 63
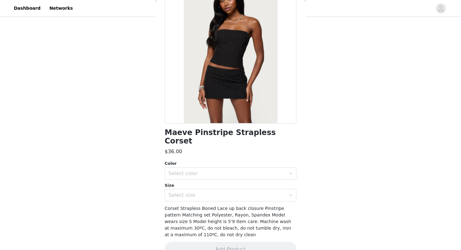
scroll to position [55, 0]
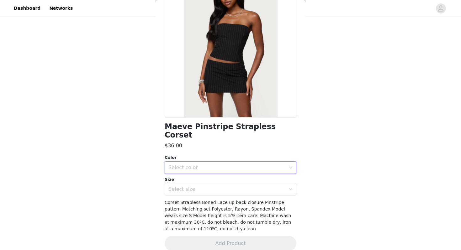
click at [206, 163] on div "Select color" at bounding box center [229, 168] width 120 height 12
click at [205, 172] on li "BLACK" at bounding box center [231, 173] width 132 height 10
click at [205, 186] on div "Select size" at bounding box center [227, 189] width 117 height 6
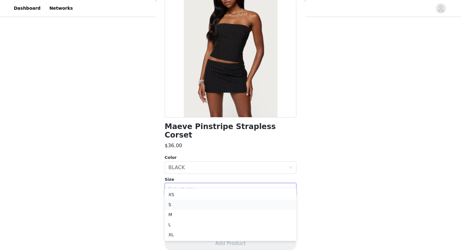
click at [199, 206] on li "S" at bounding box center [231, 205] width 132 height 10
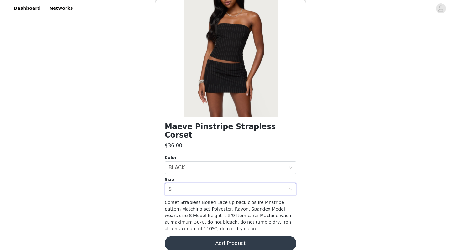
click at [200, 236] on button "Add Product" at bounding box center [231, 243] width 132 height 15
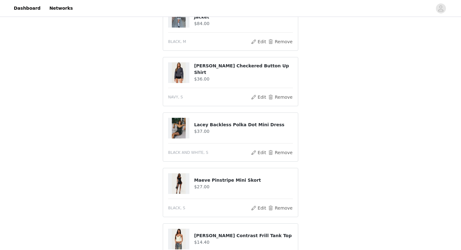
scroll to position [80, 0]
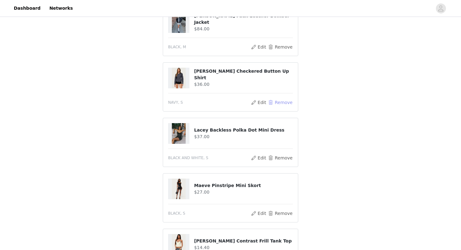
click at [277, 100] on button "Remove" at bounding box center [280, 103] width 25 height 8
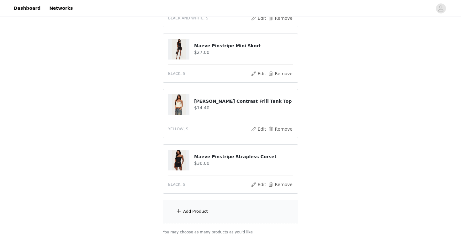
scroll to position [202, 0]
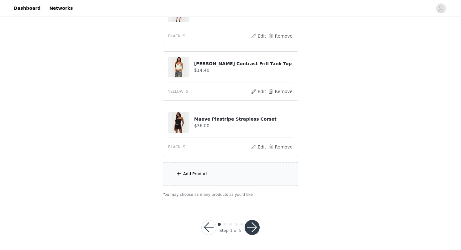
click at [250, 230] on button "button" at bounding box center [252, 227] width 15 height 15
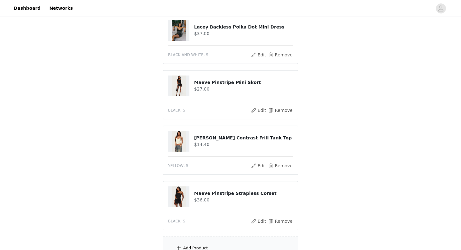
scroll to position [154, 0]
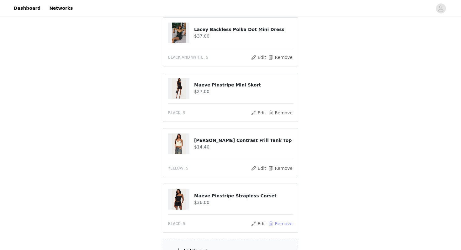
click at [282, 220] on button "Remove" at bounding box center [280, 224] width 25 height 8
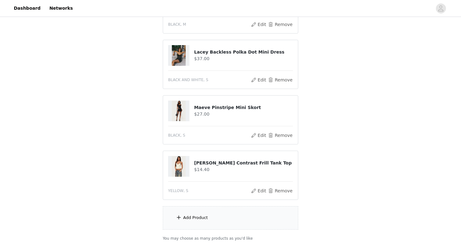
scroll to position [169, 0]
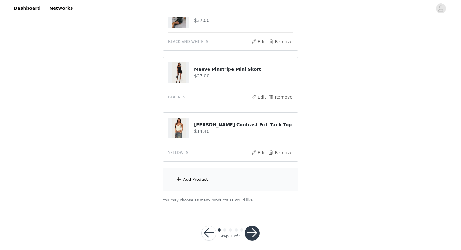
click at [248, 179] on div "Add Product" at bounding box center [231, 180] width 136 height 24
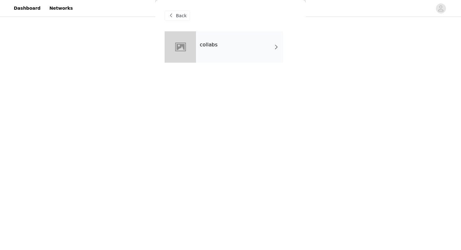
click at [248, 53] on div "collabs" at bounding box center [239, 46] width 87 height 31
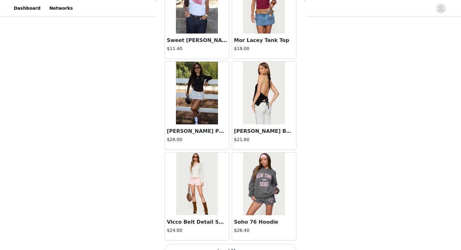
scroll to position [710, 0]
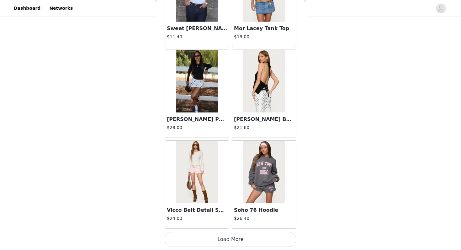
click at [217, 239] on button "Load More" at bounding box center [231, 239] width 132 height 15
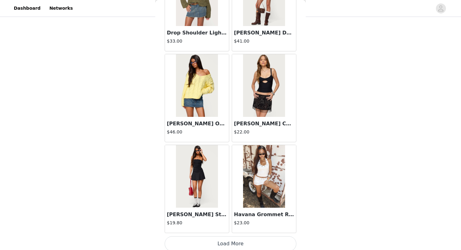
scroll to position [1620, 0]
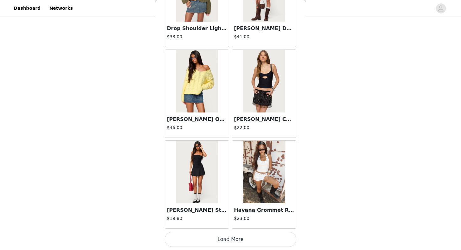
click at [224, 238] on button "Load More" at bounding box center [231, 239] width 132 height 15
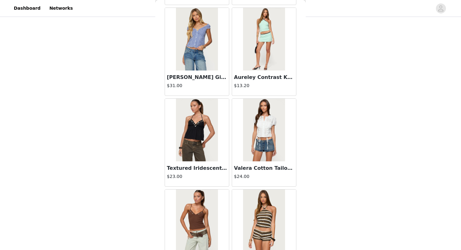
scroll to position [2531, 0]
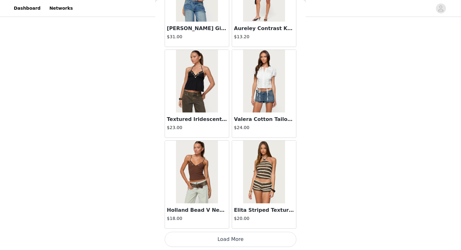
click at [223, 241] on button "Load More" at bounding box center [231, 239] width 132 height 15
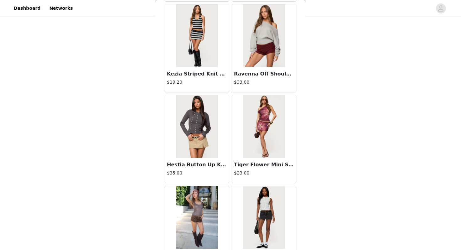
scroll to position [3441, 0]
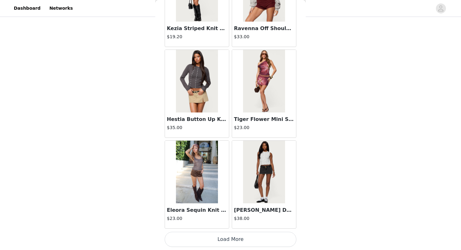
click at [224, 243] on button "Load More" at bounding box center [231, 239] width 132 height 15
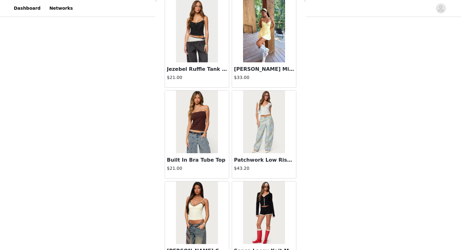
scroll to position [4351, 0]
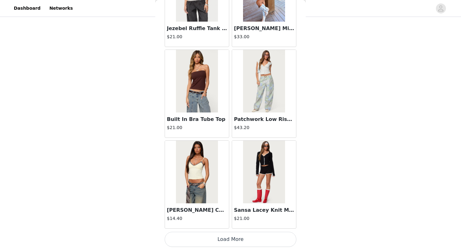
click at [235, 243] on button "Load More" at bounding box center [231, 239] width 132 height 15
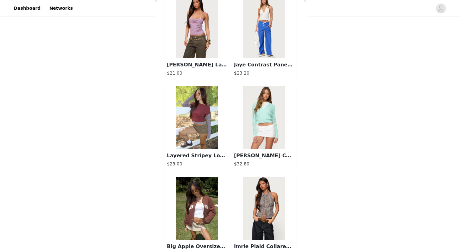
scroll to position [5261, 0]
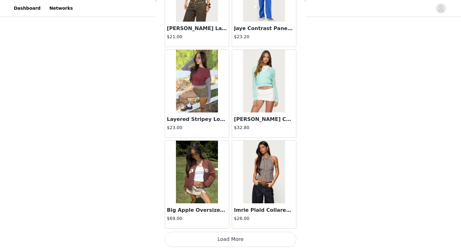
click at [238, 242] on button "Load More" at bounding box center [231, 239] width 132 height 15
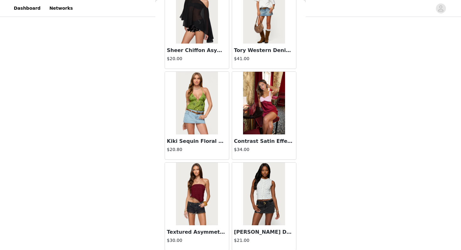
scroll to position [6172, 0]
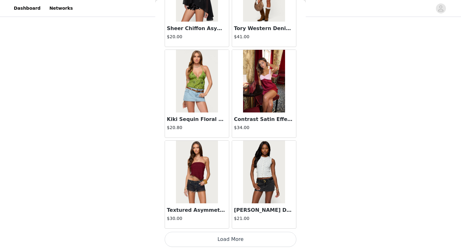
click at [240, 242] on button "Load More" at bounding box center [231, 239] width 132 height 15
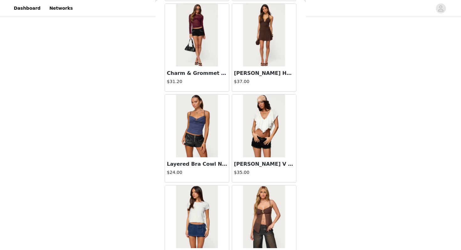
scroll to position [7082, 0]
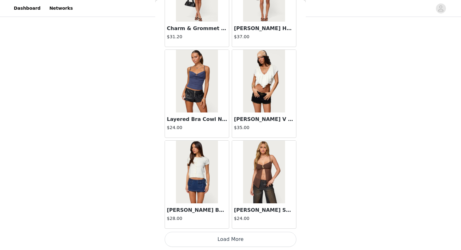
click at [244, 241] on button "Load More" at bounding box center [231, 239] width 132 height 15
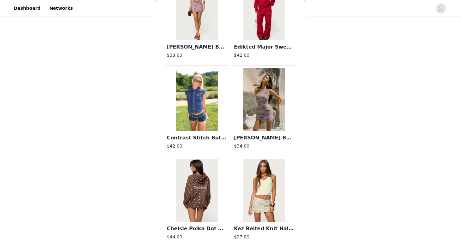
scroll to position [7992, 0]
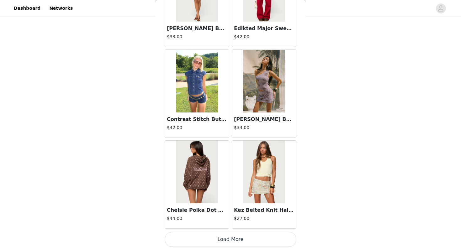
click at [245, 239] on button "Load More" at bounding box center [231, 239] width 132 height 15
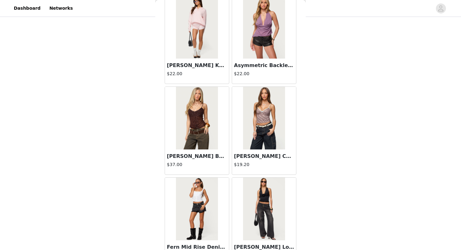
scroll to position [8902, 0]
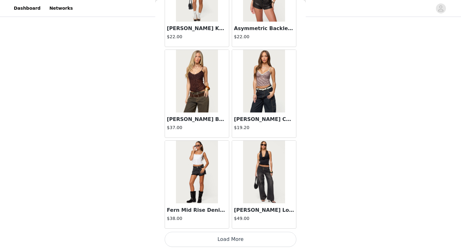
click at [247, 237] on button "Load More" at bounding box center [231, 239] width 132 height 15
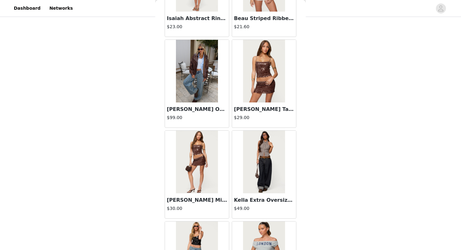
scroll to position [9813, 0]
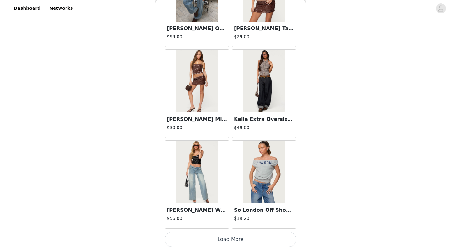
click at [244, 236] on button "Load More" at bounding box center [231, 239] width 132 height 15
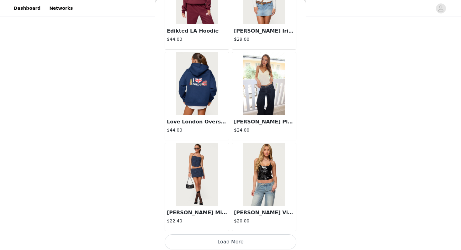
scroll to position [10723, 0]
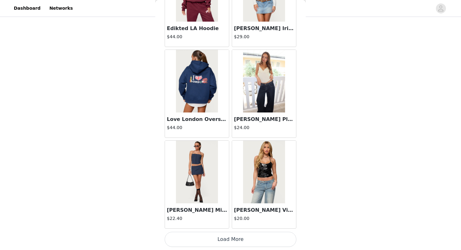
click at [245, 236] on button "Load More" at bounding box center [231, 239] width 132 height 15
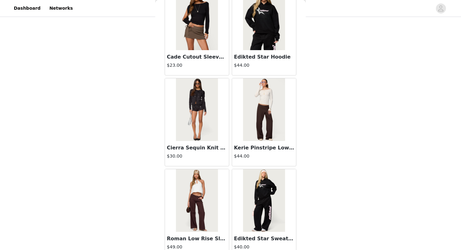
scroll to position [11633, 0]
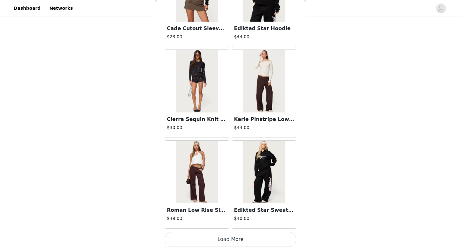
click at [248, 236] on button "Load More" at bounding box center [231, 239] width 132 height 15
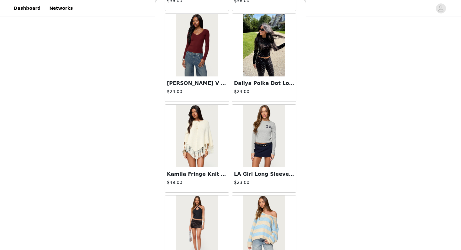
scroll to position [12543, 0]
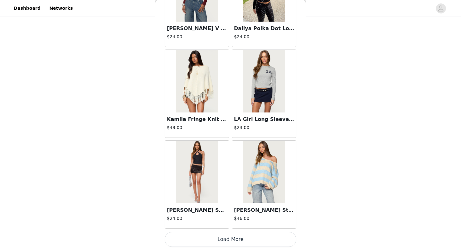
click at [249, 236] on button "Load More" at bounding box center [231, 239] width 132 height 15
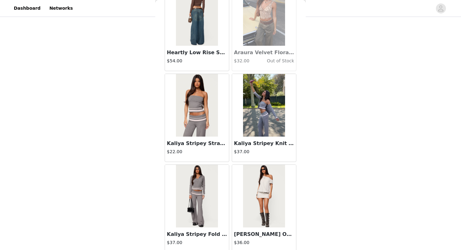
scroll to position [13454, 0]
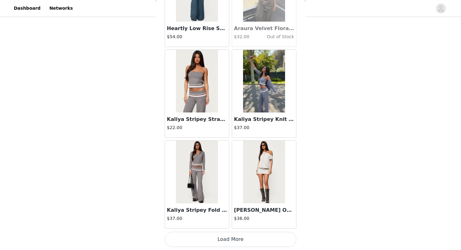
click at [248, 242] on button "Load More" at bounding box center [231, 239] width 132 height 15
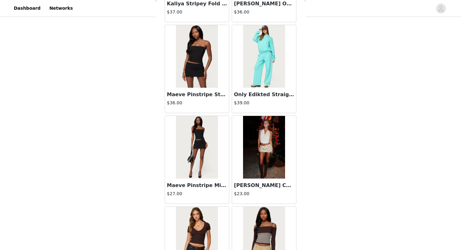
scroll to position [13659, 0]
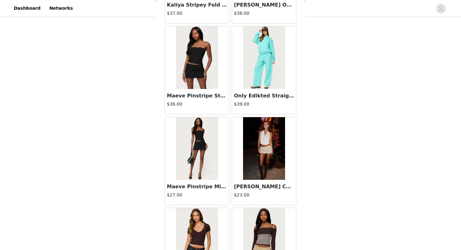
click at [208, 73] on img at bounding box center [197, 57] width 42 height 63
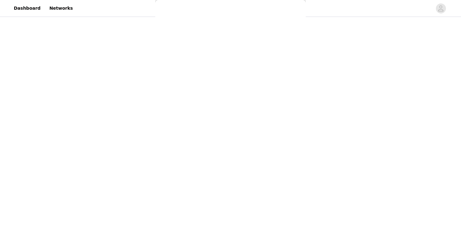
scroll to position [55, 0]
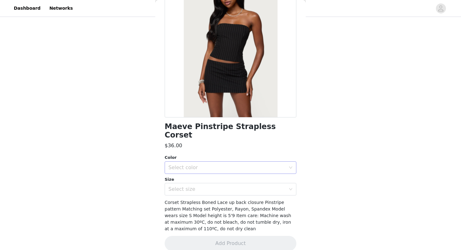
click at [202, 165] on div "Select color" at bounding box center [227, 168] width 117 height 6
click at [198, 173] on li "BLACK" at bounding box center [231, 173] width 132 height 10
click at [198, 186] on div "Select size" at bounding box center [227, 189] width 117 height 6
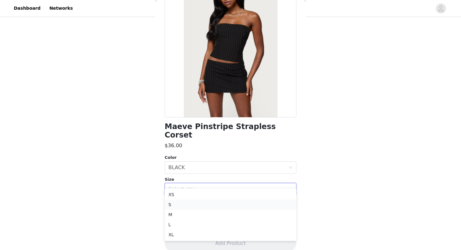
click at [193, 202] on li "S" at bounding box center [231, 205] width 132 height 10
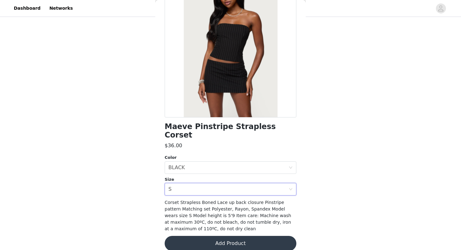
click at [191, 236] on button "Add Product" at bounding box center [231, 243] width 132 height 15
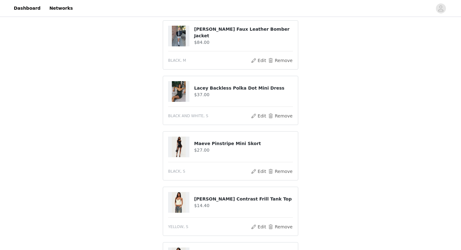
scroll to position [94, 0]
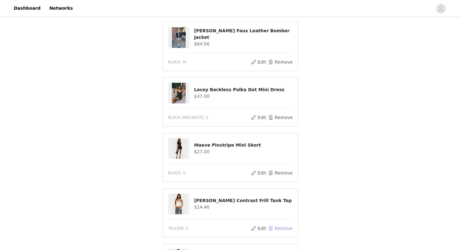
click at [282, 225] on button "Remove" at bounding box center [280, 229] width 25 height 8
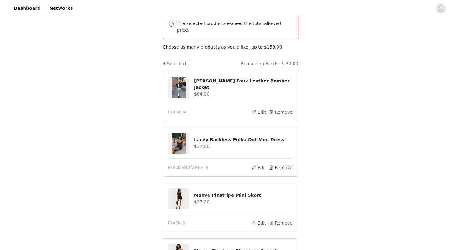
scroll to position [39, 0]
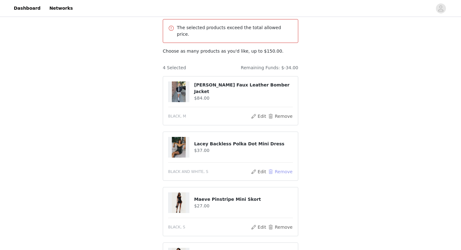
click at [282, 168] on button "Remove" at bounding box center [280, 172] width 25 height 8
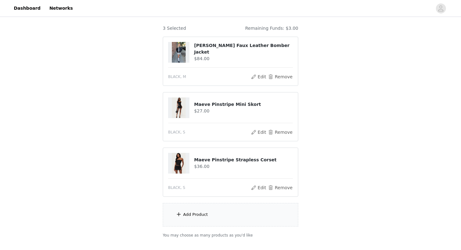
scroll to position [114, 0]
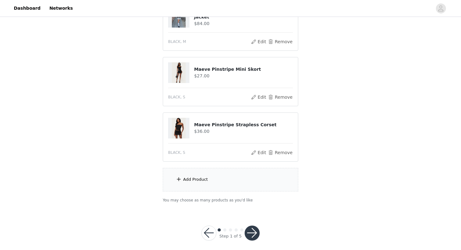
click at [247, 230] on button "button" at bounding box center [252, 233] width 15 height 15
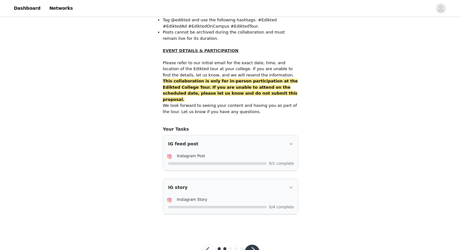
scroll to position [398, 0]
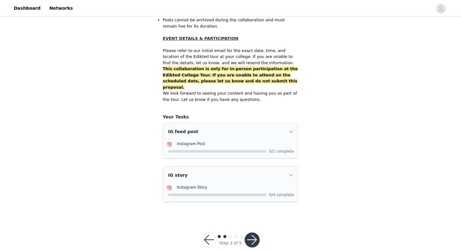
click at [253, 233] on button "button" at bounding box center [252, 240] width 15 height 15
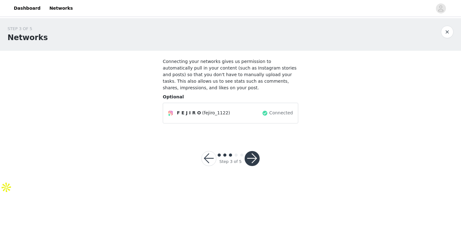
click at [267, 113] on span at bounding box center [265, 114] width 6 height 8
click at [276, 113] on span "Connected" at bounding box center [282, 113] width 24 height 7
click at [224, 114] on span "(fejiro_1122)" at bounding box center [216, 113] width 28 height 7
click at [202, 114] on span "(fejiro_1122)" at bounding box center [216, 113] width 28 height 7
click at [172, 114] on img at bounding box center [170, 113] width 5 height 5
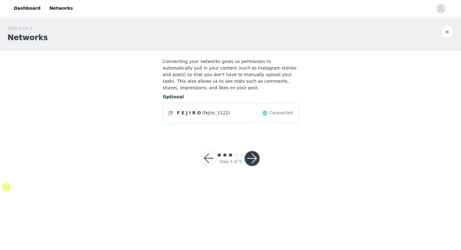
click at [253, 161] on button "button" at bounding box center [252, 158] width 15 height 15
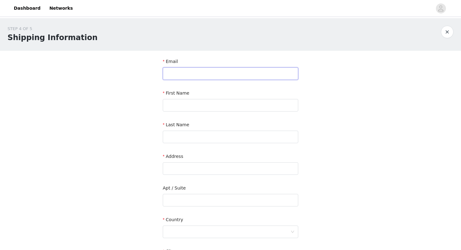
click at [263, 74] on input "text" at bounding box center [231, 73] width 136 height 13
type input "[EMAIL_ADDRESS][DOMAIN_NAME]"
type input "Fejiro"
type input "[PERSON_NAME]"
type input "[STREET_ADDRESS]"
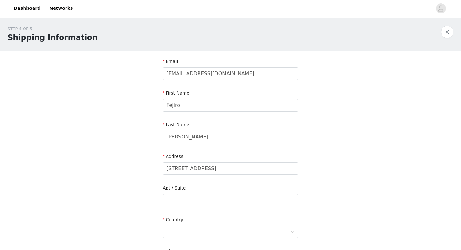
type input "[GEOGRAPHIC_DATA]"
type input "45011"
type input "5136521573"
drag, startPoint x: 221, startPoint y: 168, endPoint x: 149, endPoint y: 172, distance: 72.3
click at [149, 172] on div "STEP 4 OF 5 Shipping Information Email [EMAIL_ADDRESS][DOMAIN_NAME] First Name …" at bounding box center [230, 184] width 461 height 333
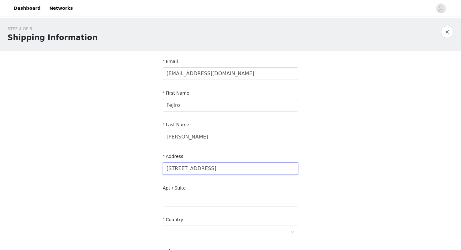
click at [177, 168] on input "[STREET_ADDRESS]" at bounding box center [231, 169] width 136 height 13
type input "[STREET_ADDRESS]"
type input "3B"
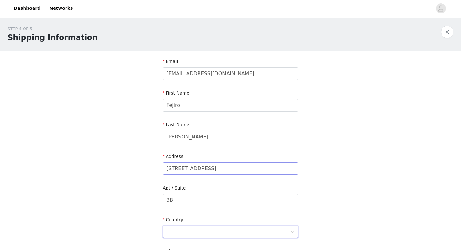
scroll to position [138, 0]
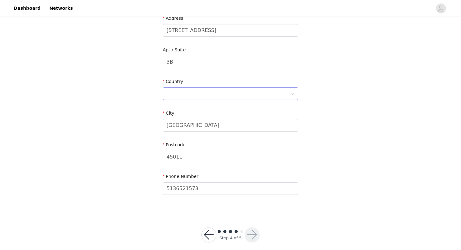
click at [192, 94] on div at bounding box center [229, 94] width 124 height 12
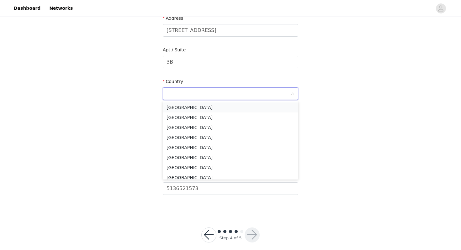
click at [186, 109] on li "[GEOGRAPHIC_DATA]" at bounding box center [231, 108] width 136 height 10
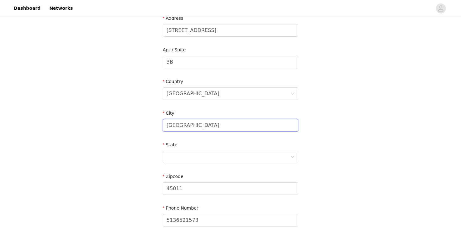
drag, startPoint x: 208, startPoint y: 125, endPoint x: 131, endPoint y: 132, distance: 77.5
click at [131, 132] on div "STEP 4 OF 5 Shipping Information Email [EMAIL_ADDRESS][DOMAIN_NAME] First Name …" at bounding box center [230, 62] width 461 height 365
type input "Evanston"
click at [186, 159] on div at bounding box center [229, 157] width 124 height 12
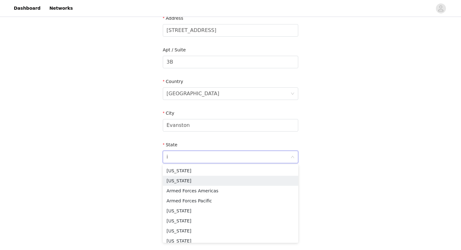
type input "il"
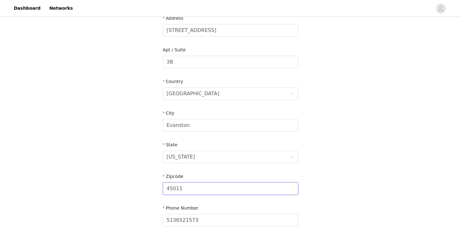
drag, startPoint x: 187, startPoint y: 187, endPoint x: 161, endPoint y: 187, distance: 26.1
click at [161, 187] on section "Email [EMAIL_ADDRESS][DOMAIN_NAME] First Name Fejiro Last Name [PERSON_NAME] Ad…" at bounding box center [230, 78] width 151 height 332
type input "60201"
click at [110, 200] on div "STEP 4 OF 5 Shipping Information Email [EMAIL_ADDRESS][DOMAIN_NAME] First Name …" at bounding box center [230, 62] width 461 height 365
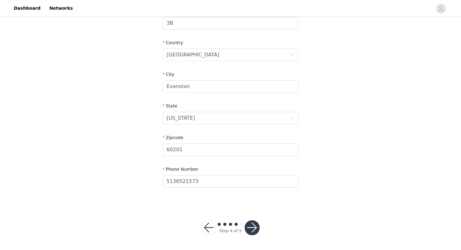
click at [257, 226] on button "button" at bounding box center [252, 228] width 15 height 15
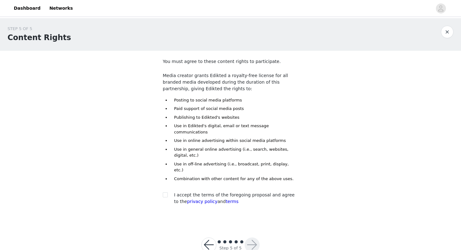
click at [168, 192] on div at bounding box center [167, 195] width 9 height 7
click at [163, 192] on label at bounding box center [165, 195] width 5 height 7
click at [163, 193] on input "checkbox" at bounding box center [165, 195] width 4 height 4
checkbox input "true"
click at [253, 238] on button "button" at bounding box center [252, 245] width 15 height 15
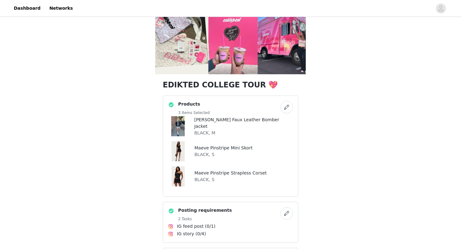
scroll to position [63, 0]
click at [221, 177] on p "BLACK, S" at bounding box center [231, 179] width 73 height 7
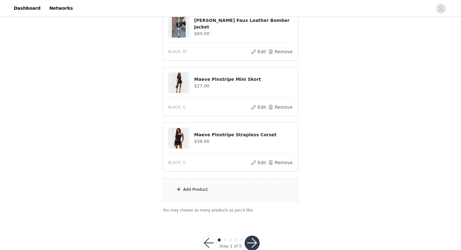
scroll to position [91, 0]
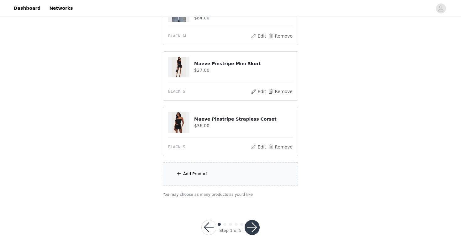
click at [253, 227] on button "button" at bounding box center [252, 227] width 15 height 15
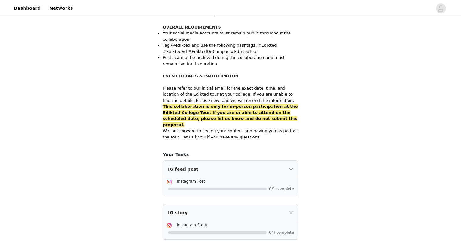
scroll to position [398, 0]
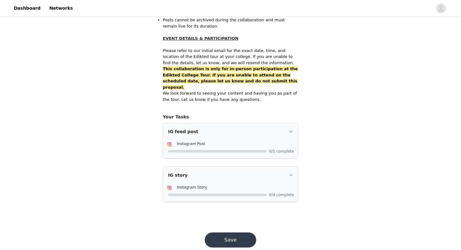
click at [247, 233] on button "Save" at bounding box center [230, 240] width 51 height 15
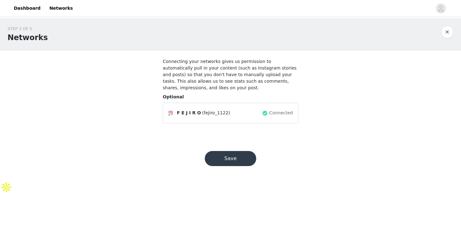
click at [245, 162] on button "Save" at bounding box center [230, 158] width 51 height 15
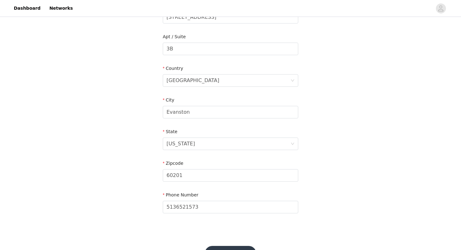
scroll to position [177, 0]
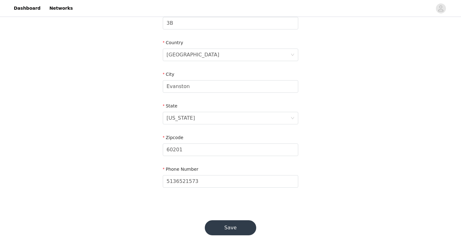
click at [231, 224] on button "Save" at bounding box center [230, 228] width 51 height 15
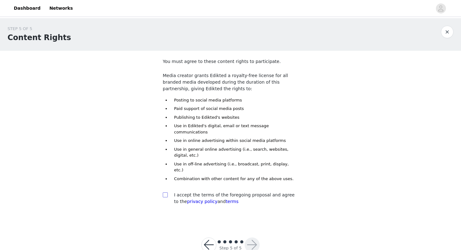
click at [166, 193] on span at bounding box center [165, 195] width 5 height 5
click at [166, 193] on input "checkbox" at bounding box center [165, 195] width 4 height 4
checkbox input "true"
click at [254, 238] on button "button" at bounding box center [252, 245] width 15 height 15
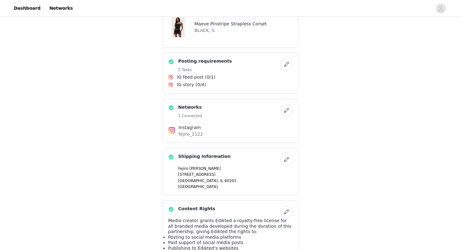
scroll to position [333, 0]
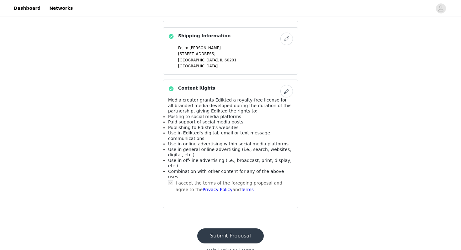
click at [244, 229] on button "Submit Proposal" at bounding box center [230, 236] width 67 height 15
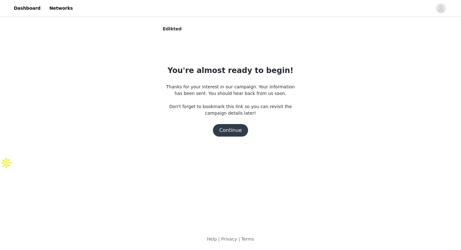
click at [233, 132] on button "Continue" at bounding box center [230, 130] width 35 height 13
